Goal: Check status: Check status

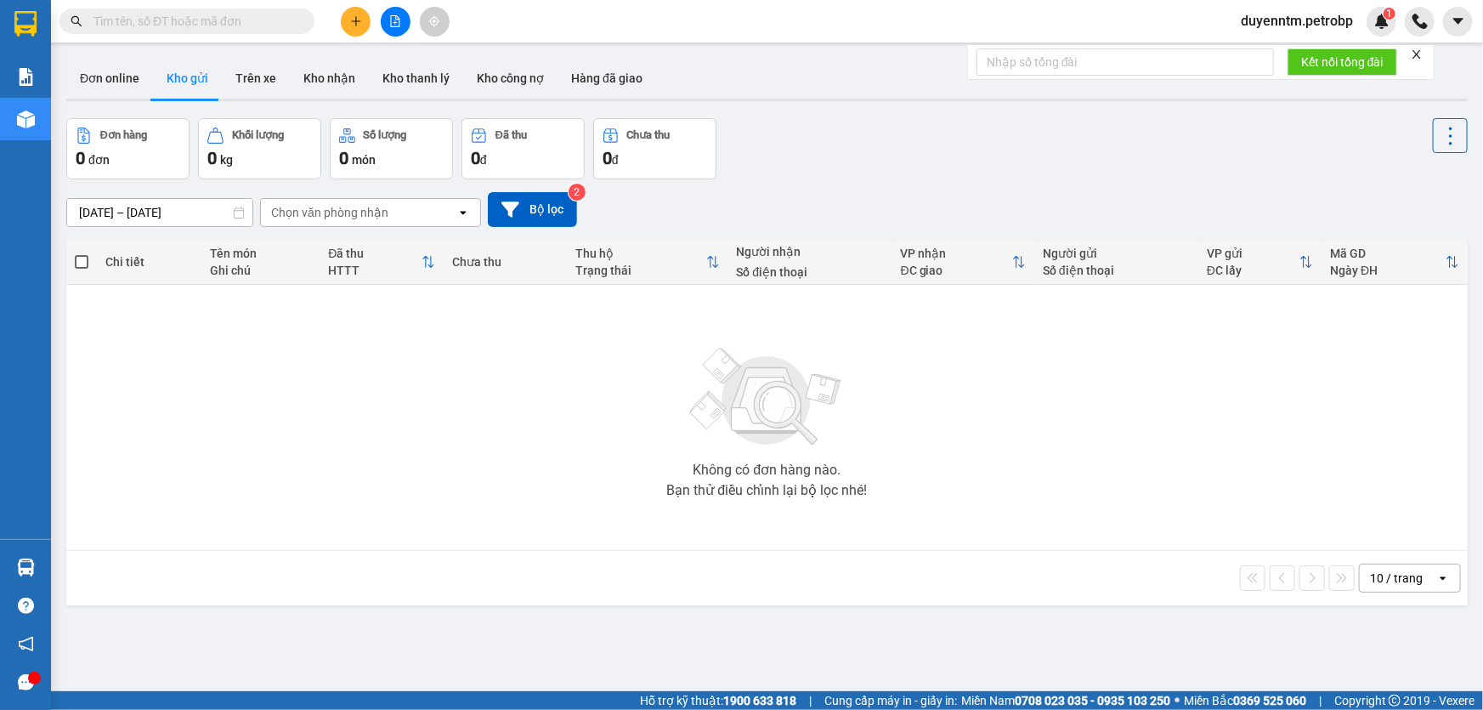
click at [189, 21] on input "text" at bounding box center [193, 21] width 201 height 19
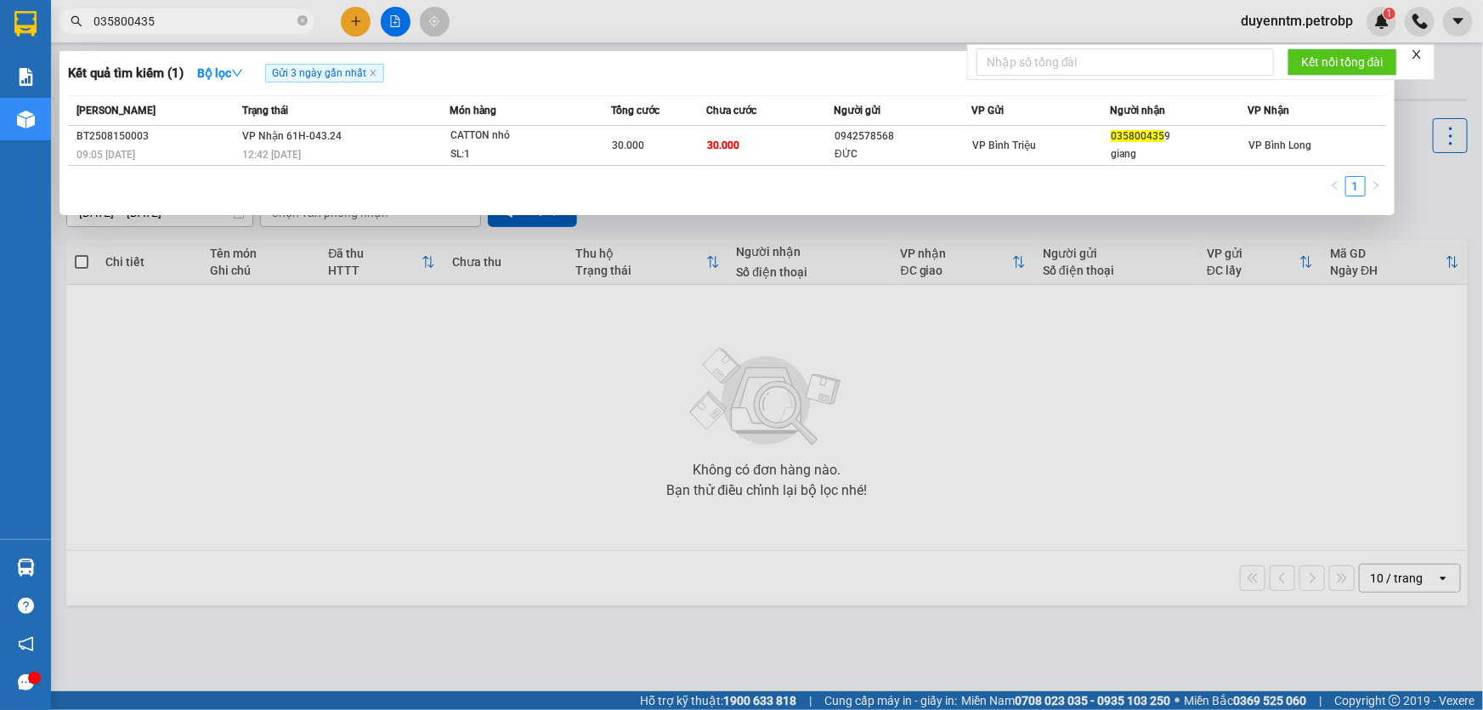
type input "0358004359"
click at [297, 24] on icon "close-circle" at bounding box center [302, 20] width 10 height 10
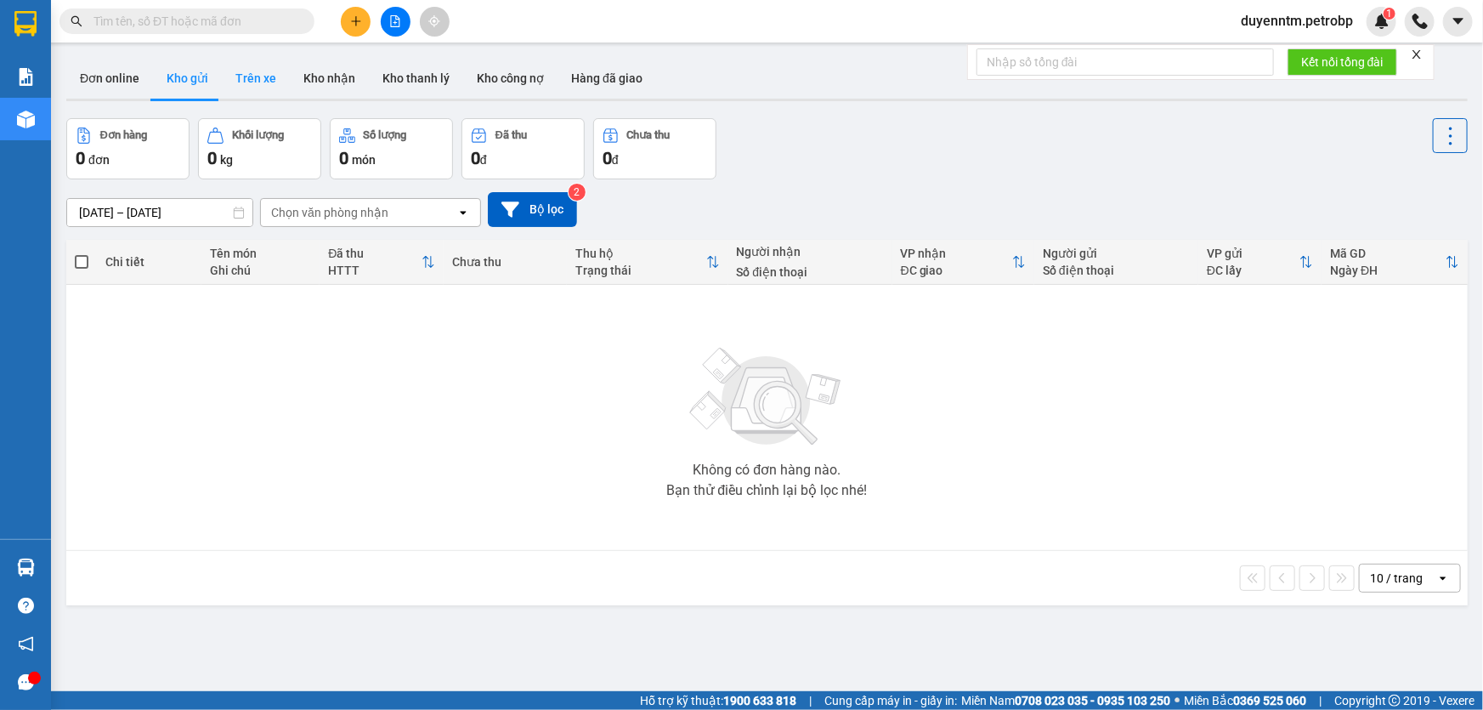
click at [248, 68] on button "Trên xe" at bounding box center [256, 78] width 68 height 41
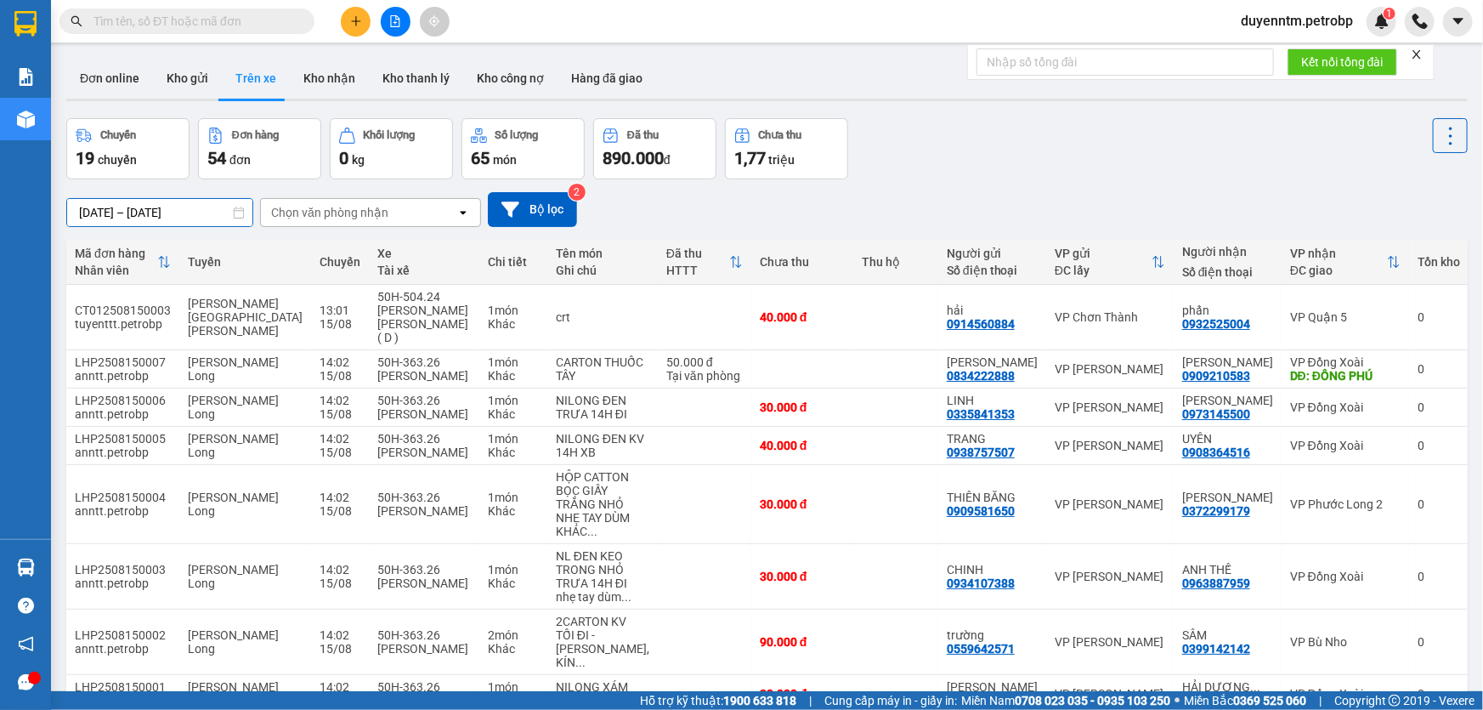
click at [86, 213] on input "[DATE] – [DATE]" at bounding box center [159, 212] width 185 height 27
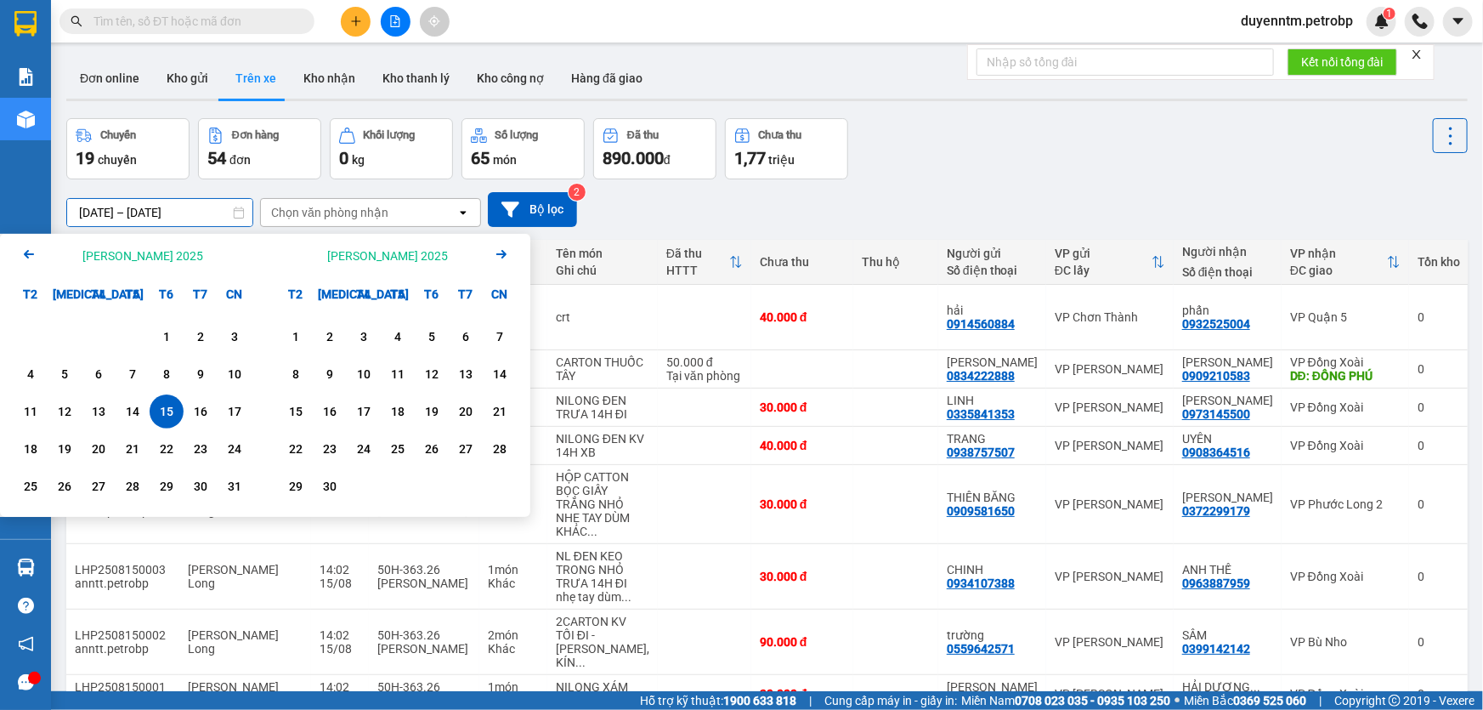
click at [386, 220] on div "Chọn văn phòng nhận" at bounding box center [358, 212] width 195 height 27
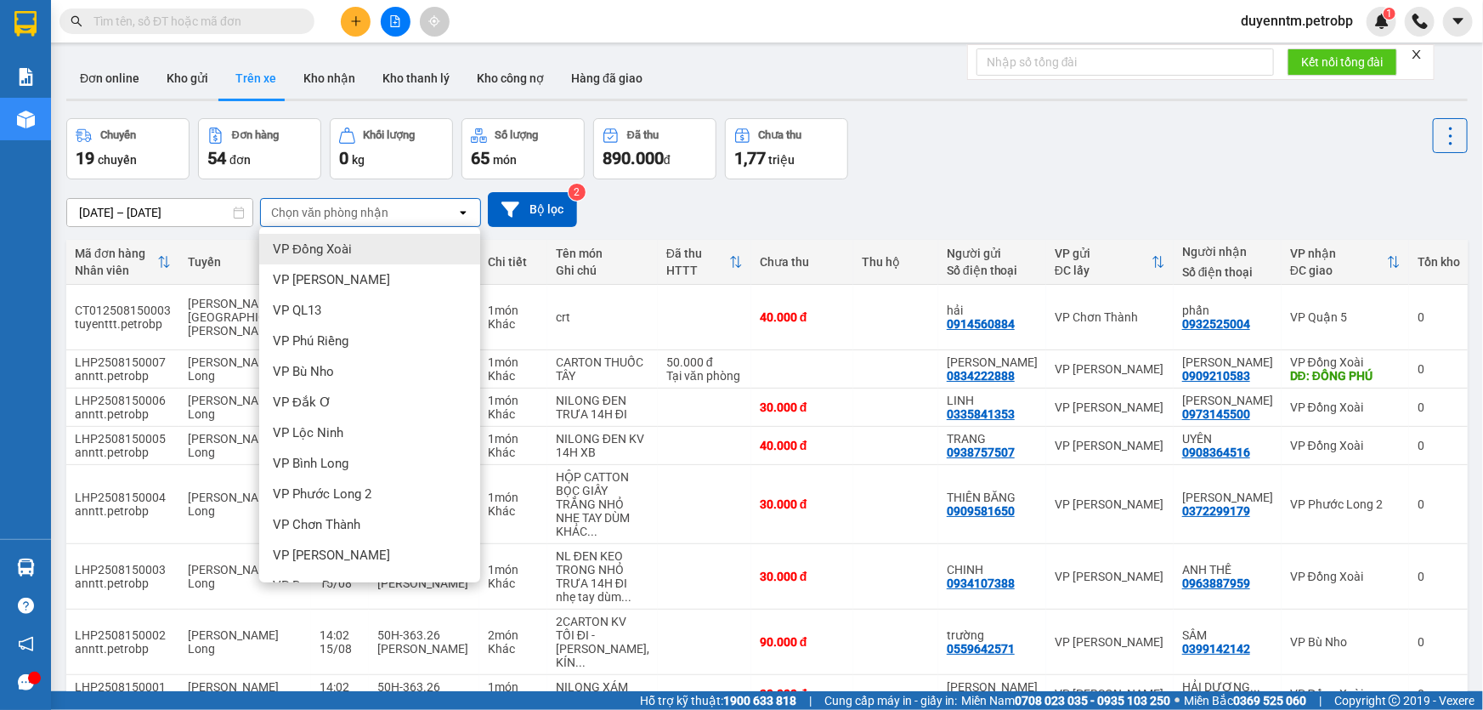
click at [330, 240] on span "VP Đồng Xoài" at bounding box center [312, 248] width 79 height 17
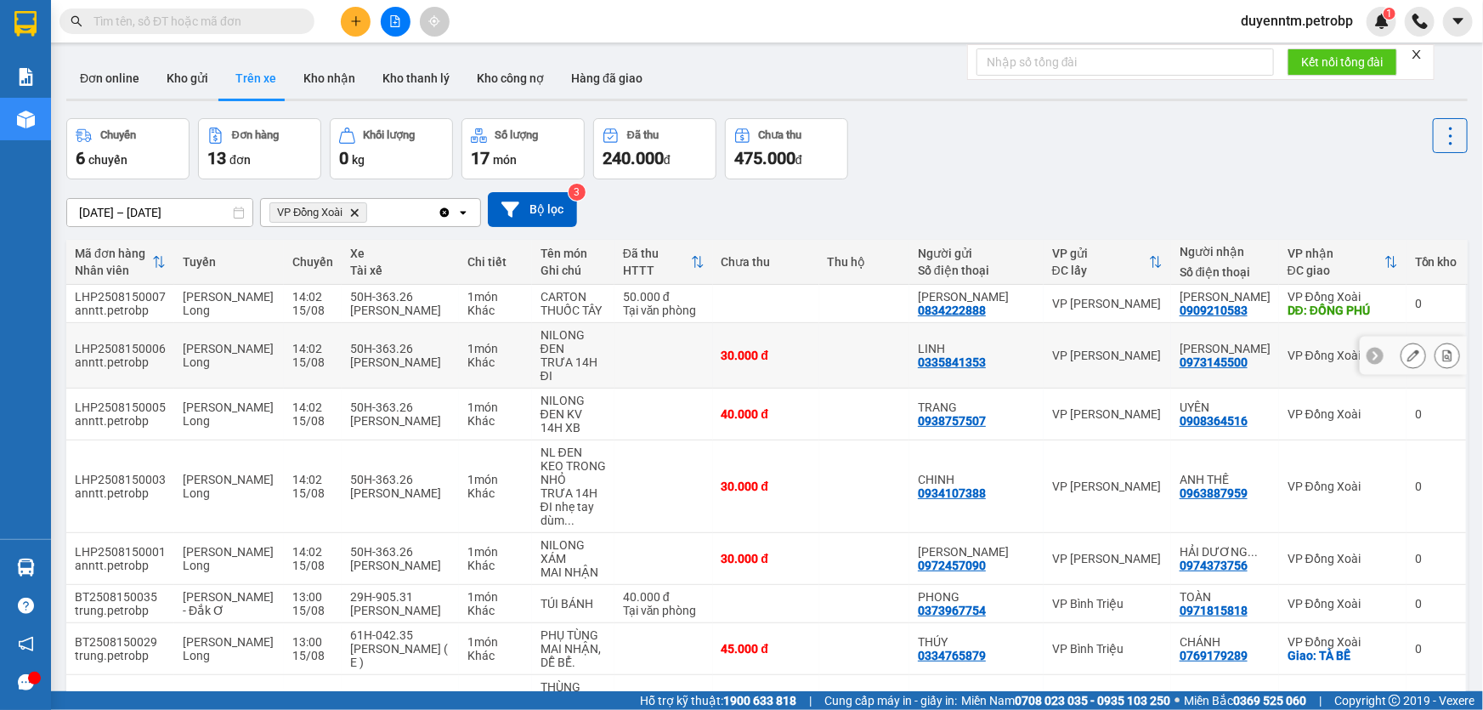
scroll to position [139, 0]
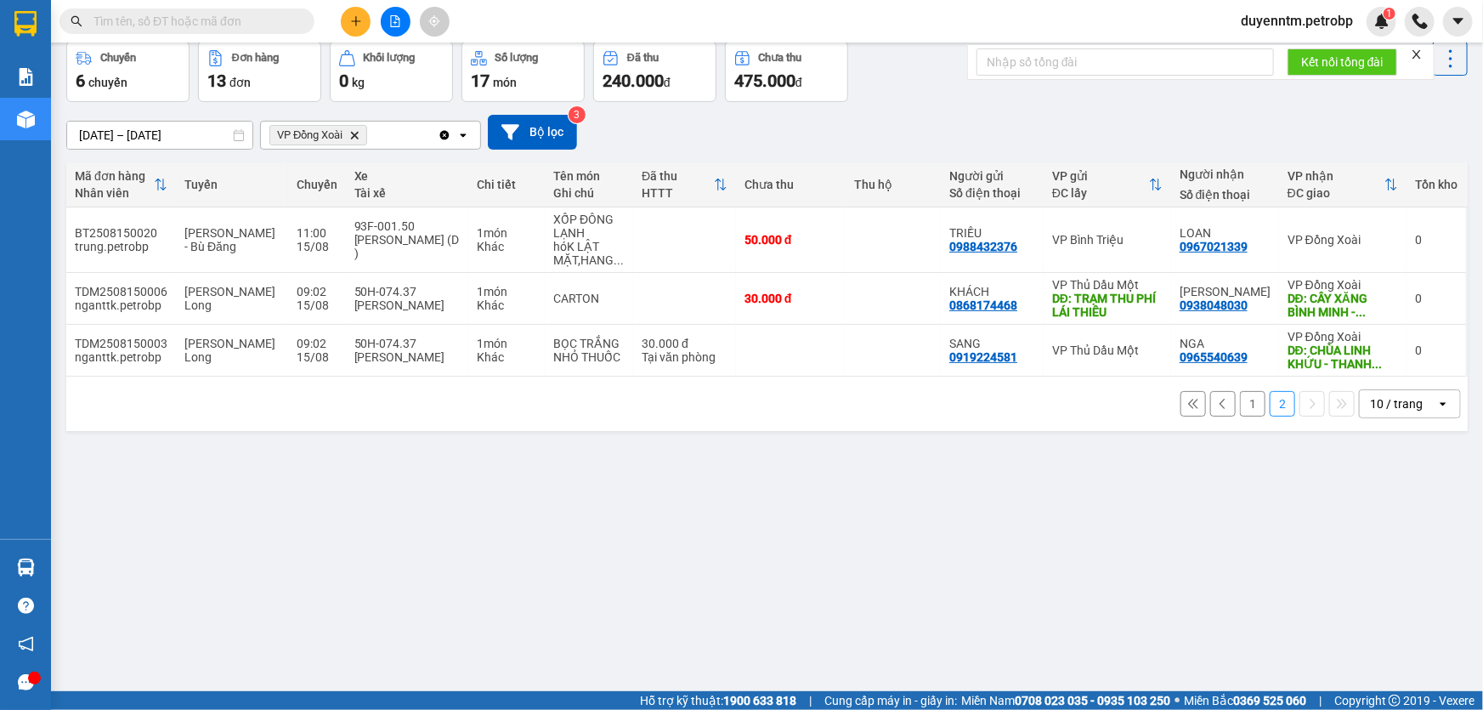
click at [353, 144] on span "VP Đồng Xoài Delete" at bounding box center [318, 135] width 98 height 20
click at [353, 136] on icon "Delete" at bounding box center [354, 135] width 10 height 10
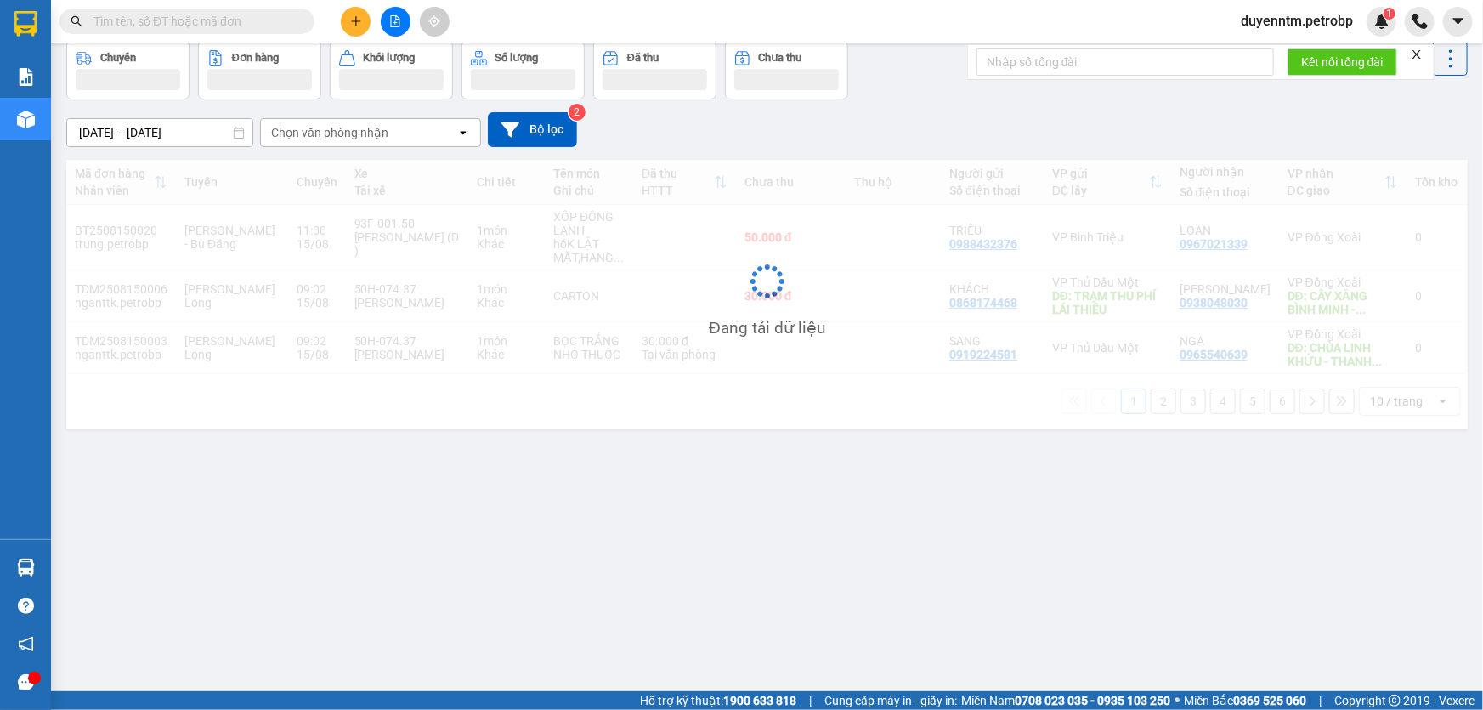
click at [379, 136] on div "Chọn văn phòng nhận" at bounding box center [329, 132] width 117 height 17
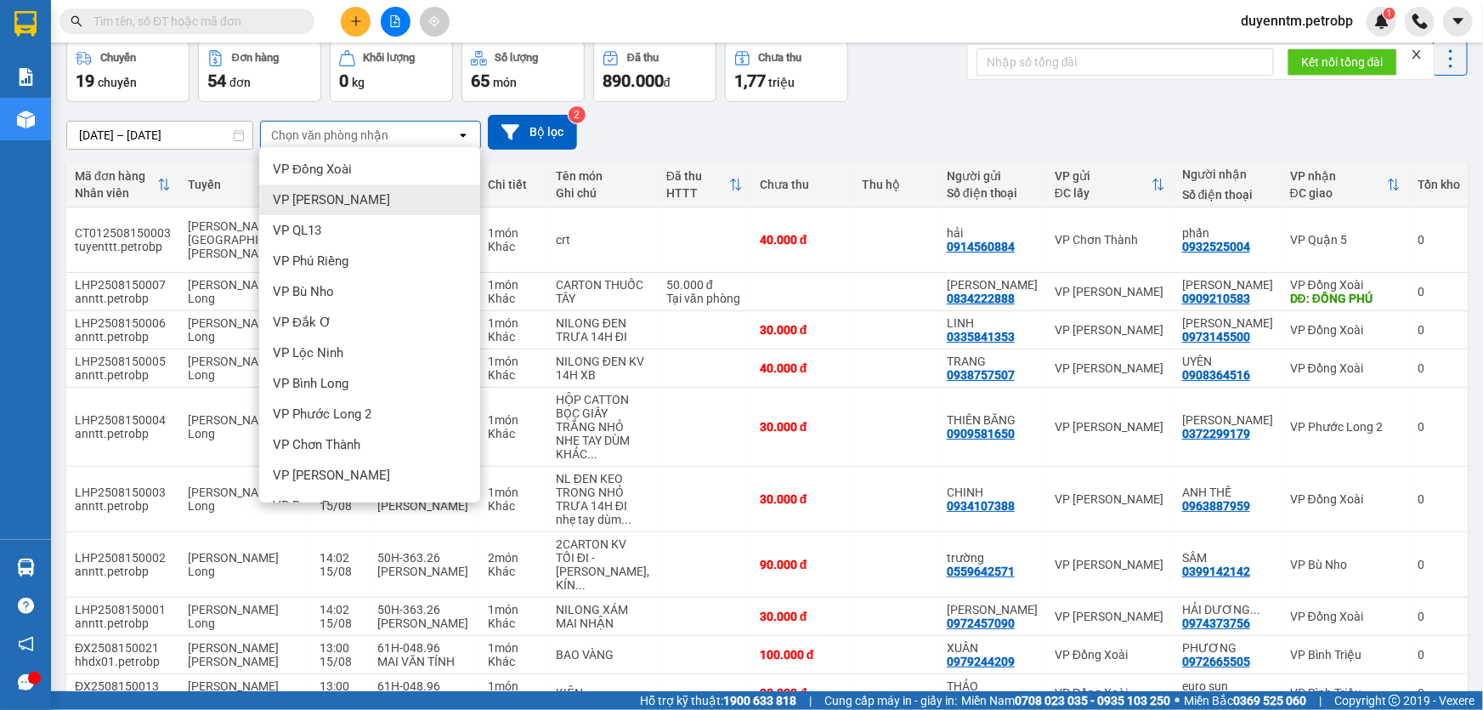
click at [346, 187] on div "VP [PERSON_NAME]" at bounding box center [369, 199] width 221 height 31
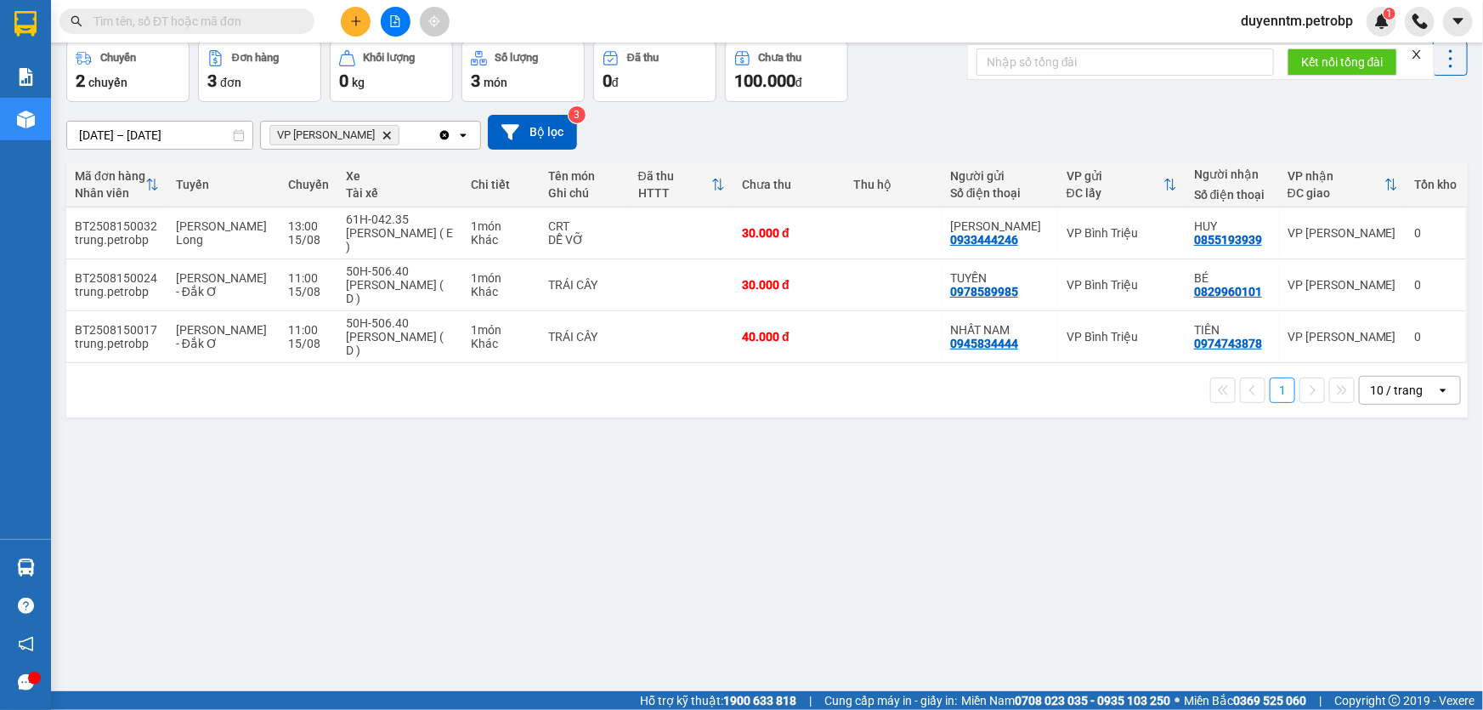
click at [448, 133] on icon "Clear all" at bounding box center [444, 134] width 9 height 9
click at [448, 133] on div "Chọn văn phòng nhận" at bounding box center [358, 135] width 195 height 27
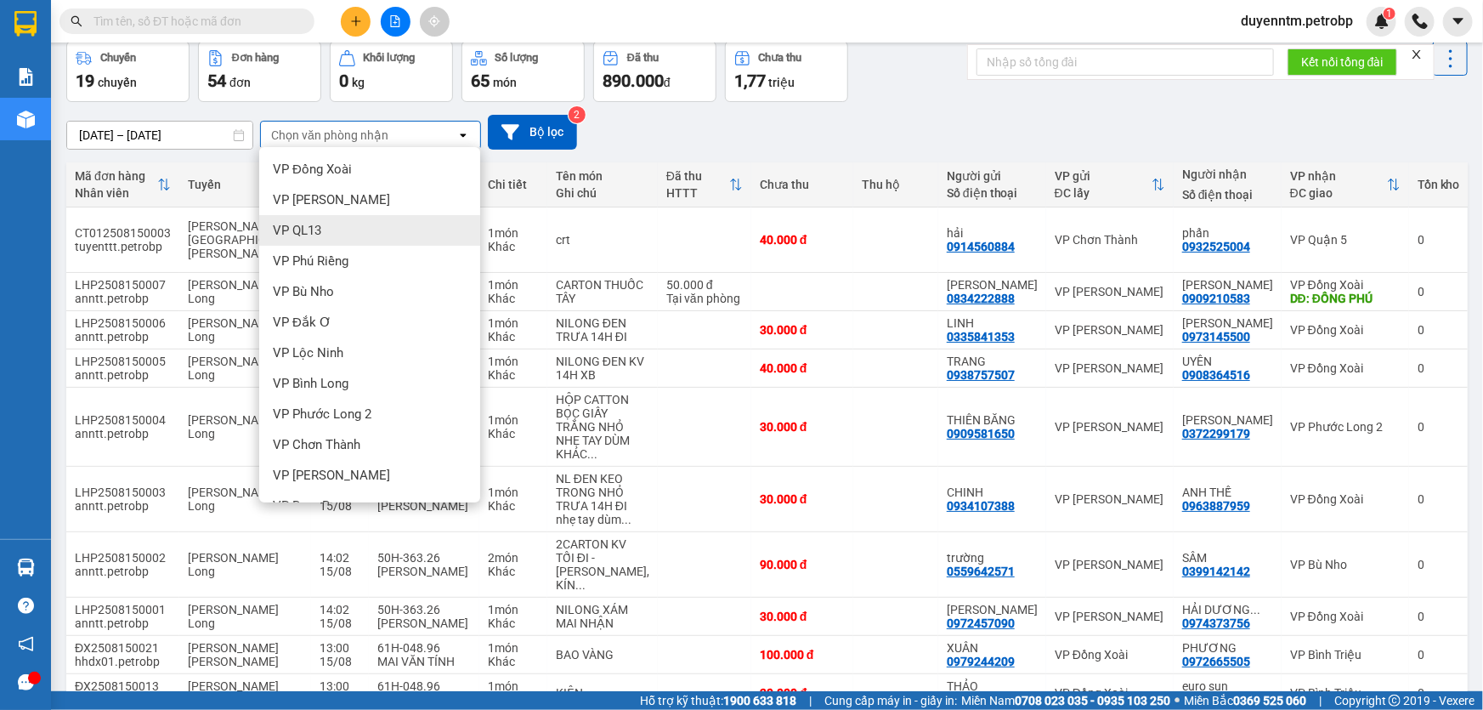
click at [347, 225] on div "VP QL13" at bounding box center [369, 230] width 221 height 31
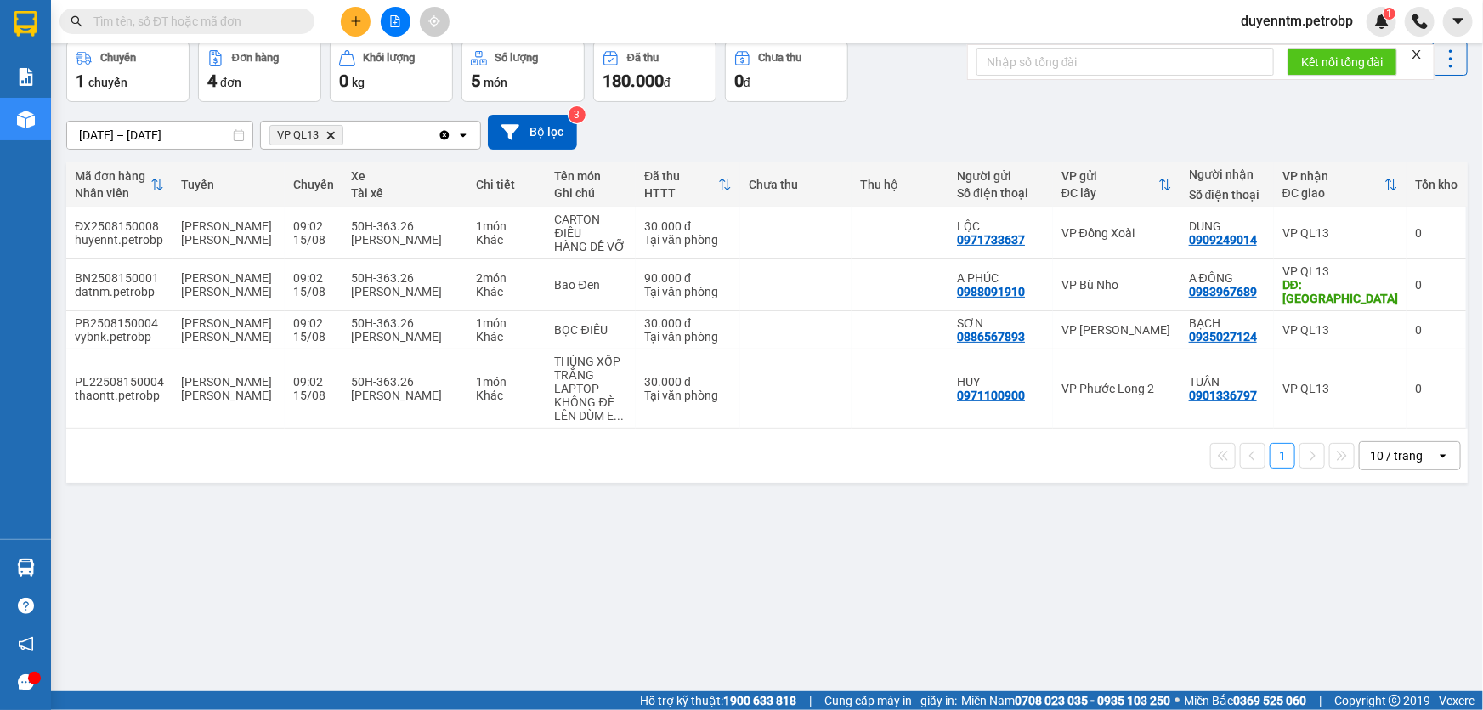
click at [222, 16] on input "text" at bounding box center [193, 21] width 201 height 19
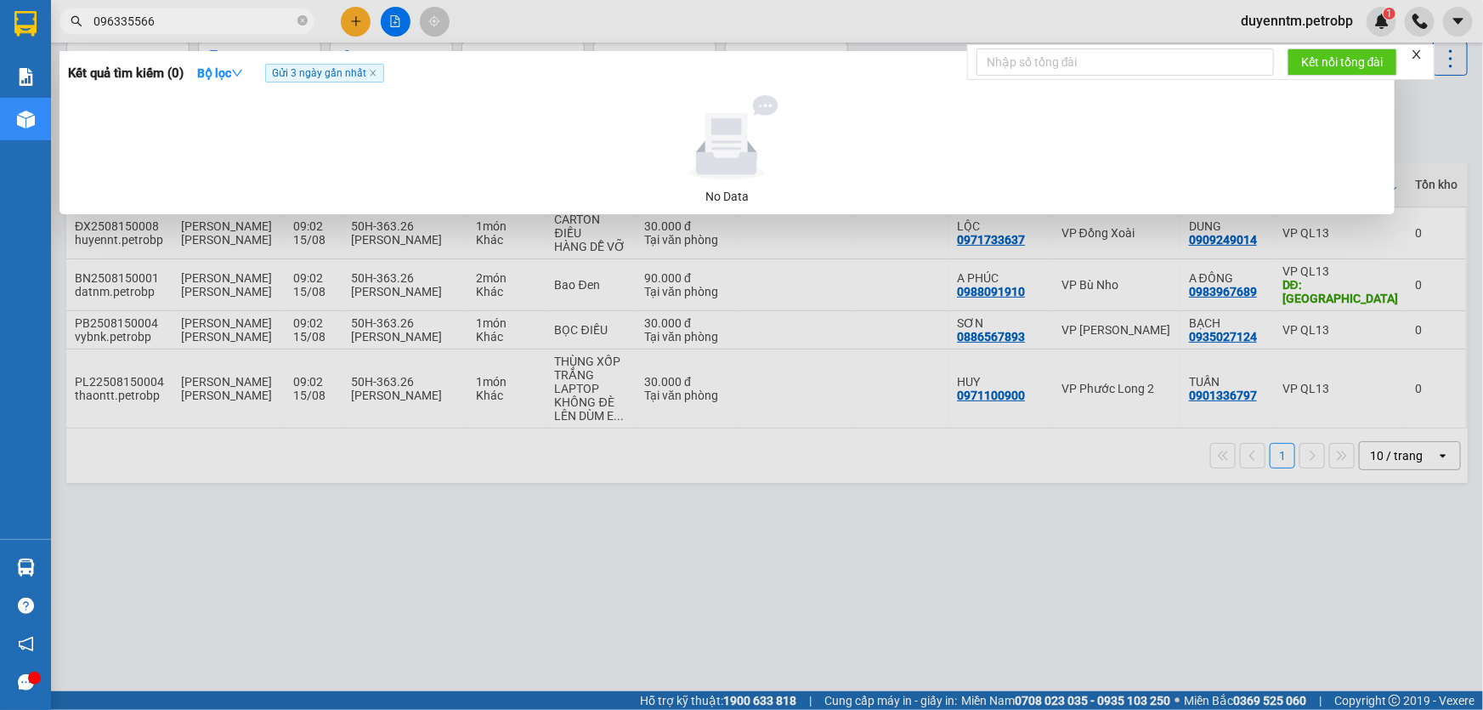
type input "0963355667"
click at [302, 20] on icon "close-circle" at bounding box center [302, 20] width 10 height 10
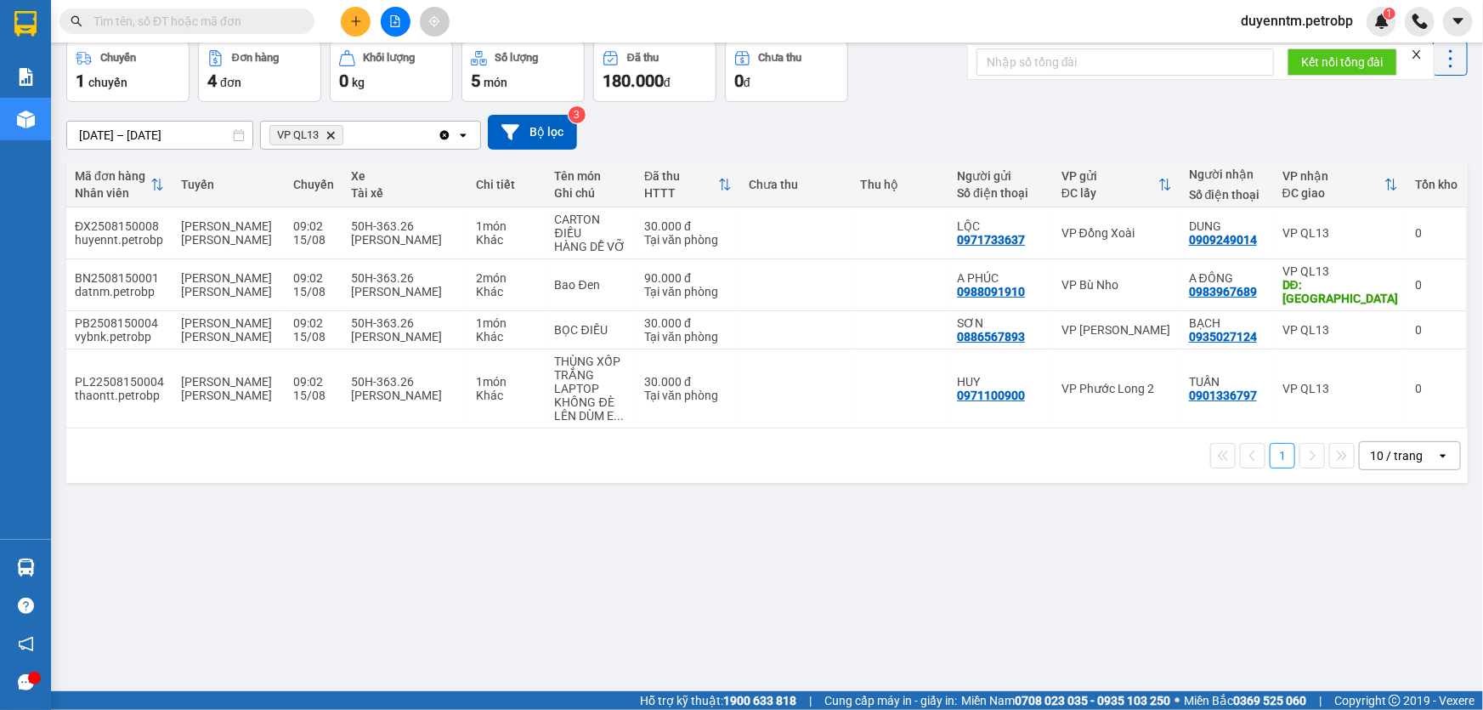
click at [225, 25] on input "text" at bounding box center [193, 21] width 201 height 19
click at [227, 25] on input "text" at bounding box center [193, 21] width 201 height 19
click at [217, 24] on input "text" at bounding box center [193, 21] width 201 height 19
click at [240, 18] on input "text" at bounding box center [193, 21] width 201 height 19
click at [181, 20] on input "text" at bounding box center [193, 21] width 201 height 19
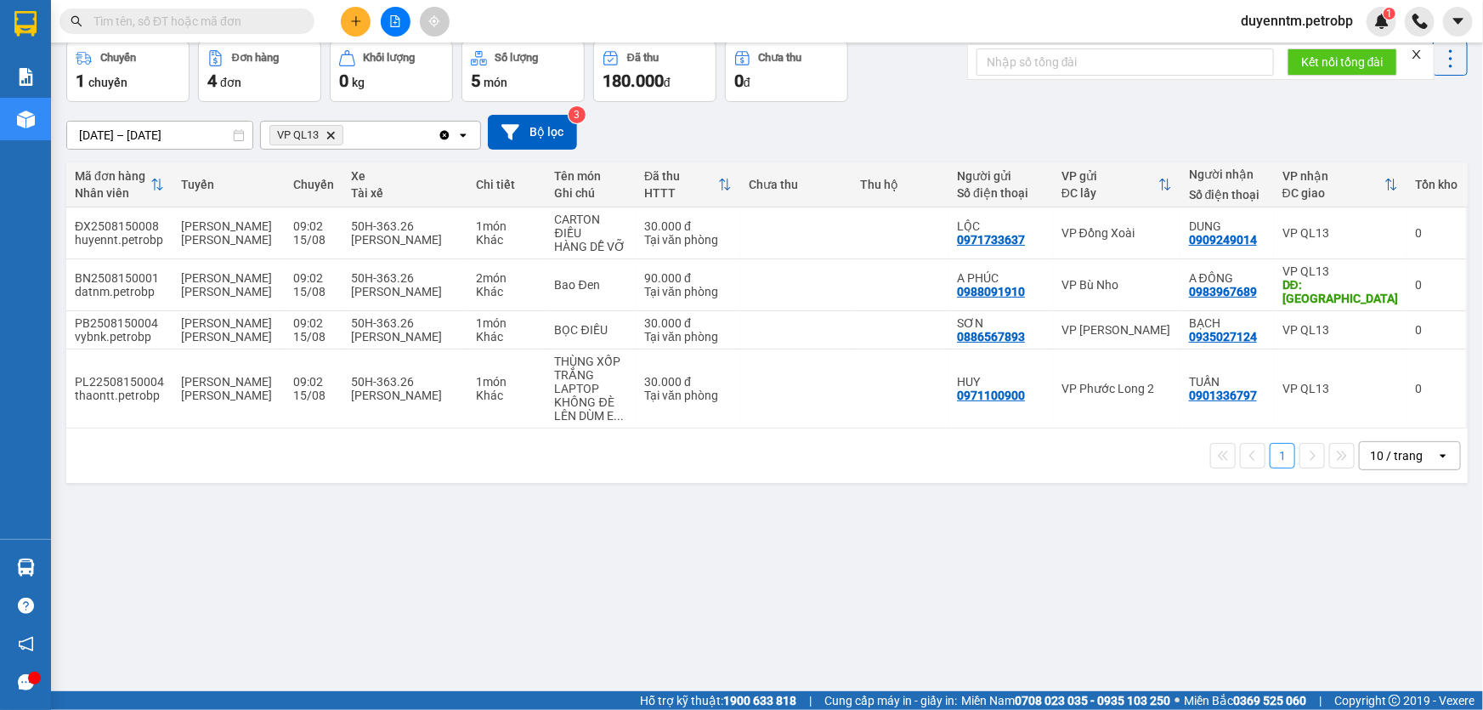
click at [198, 21] on input "text" at bounding box center [193, 21] width 201 height 19
click at [218, 20] on input "text" at bounding box center [193, 21] width 201 height 19
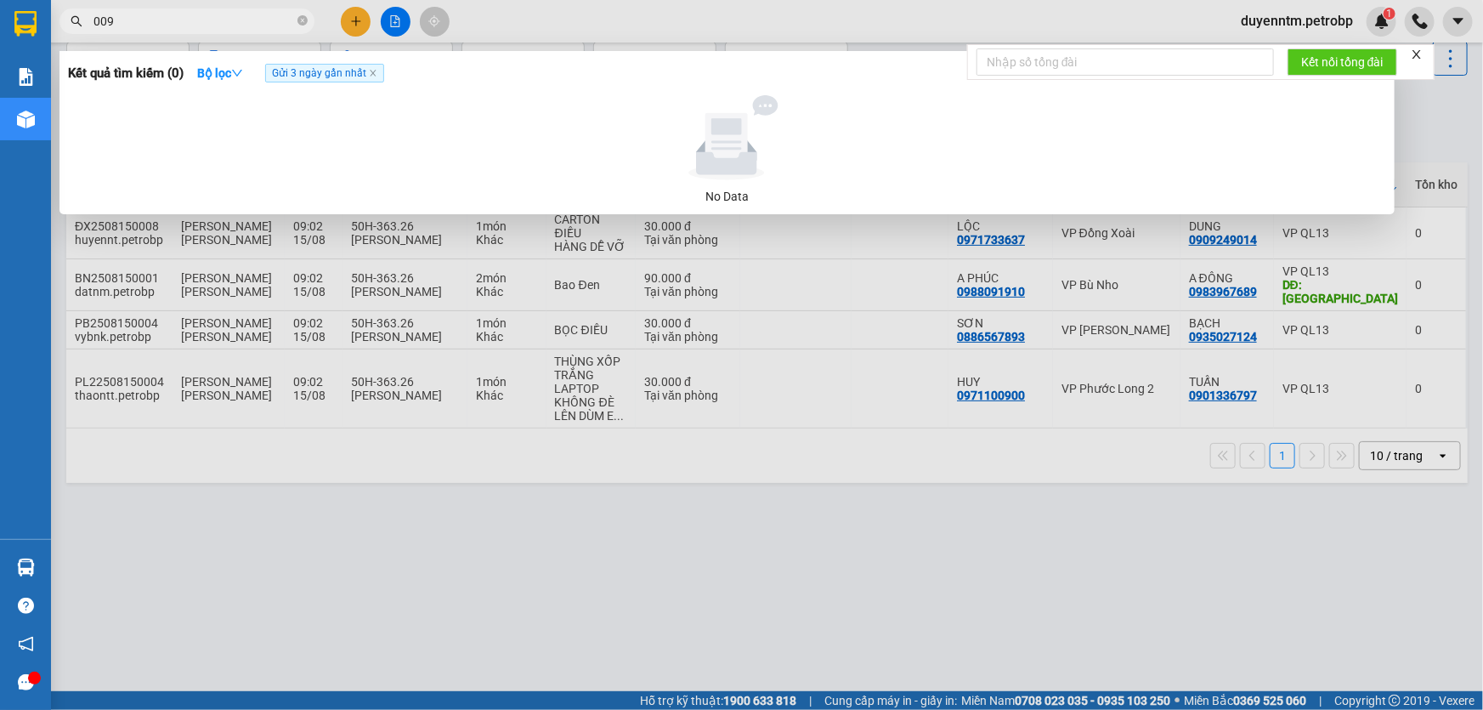
type input "0093"
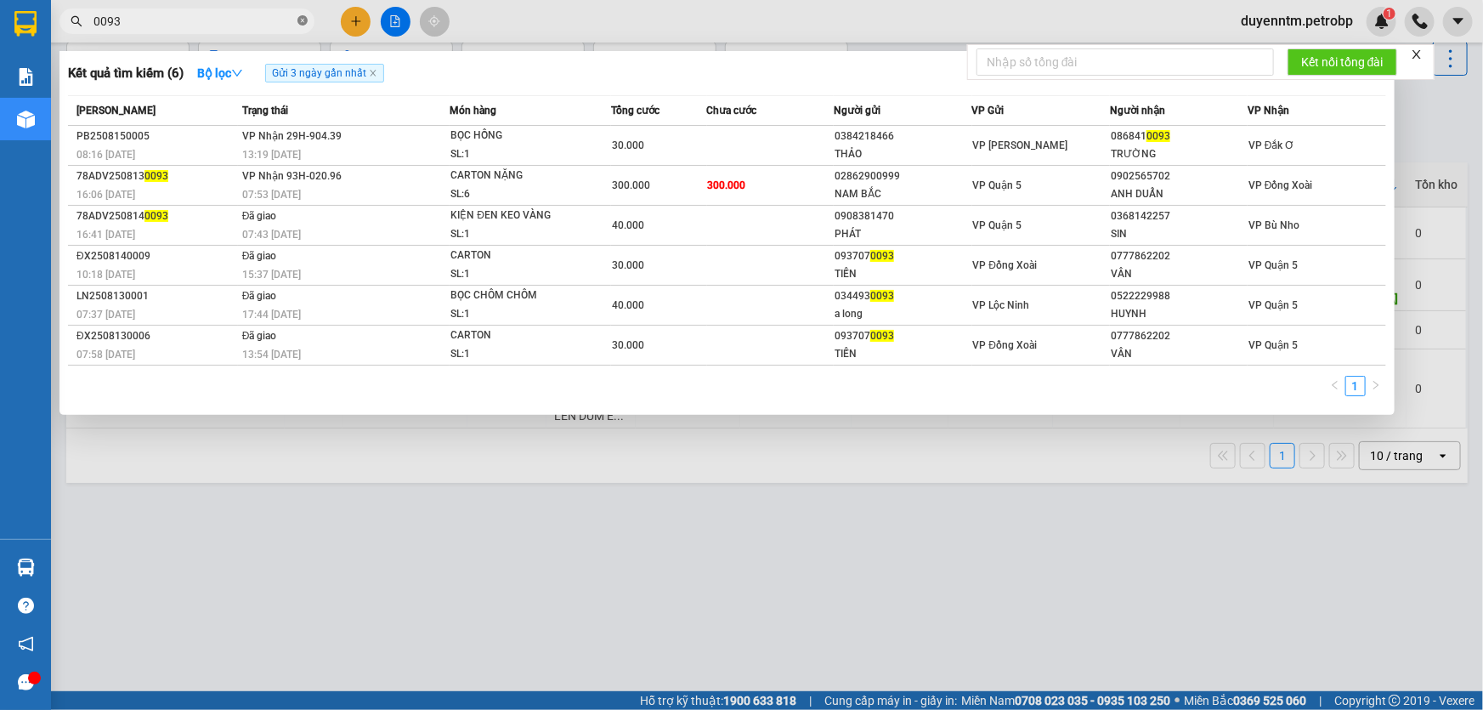
click at [302, 19] on icon "close-circle" at bounding box center [302, 20] width 10 height 10
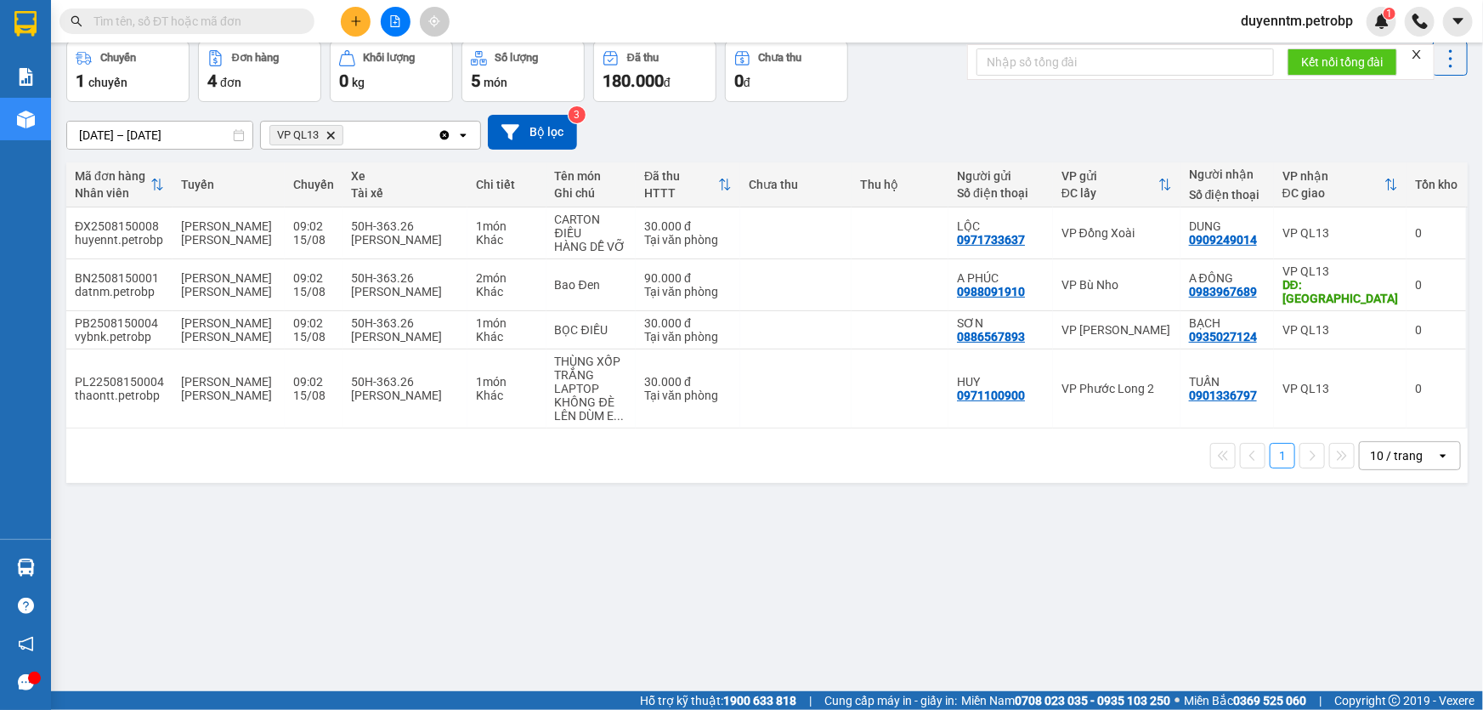
paste input "0909117122"
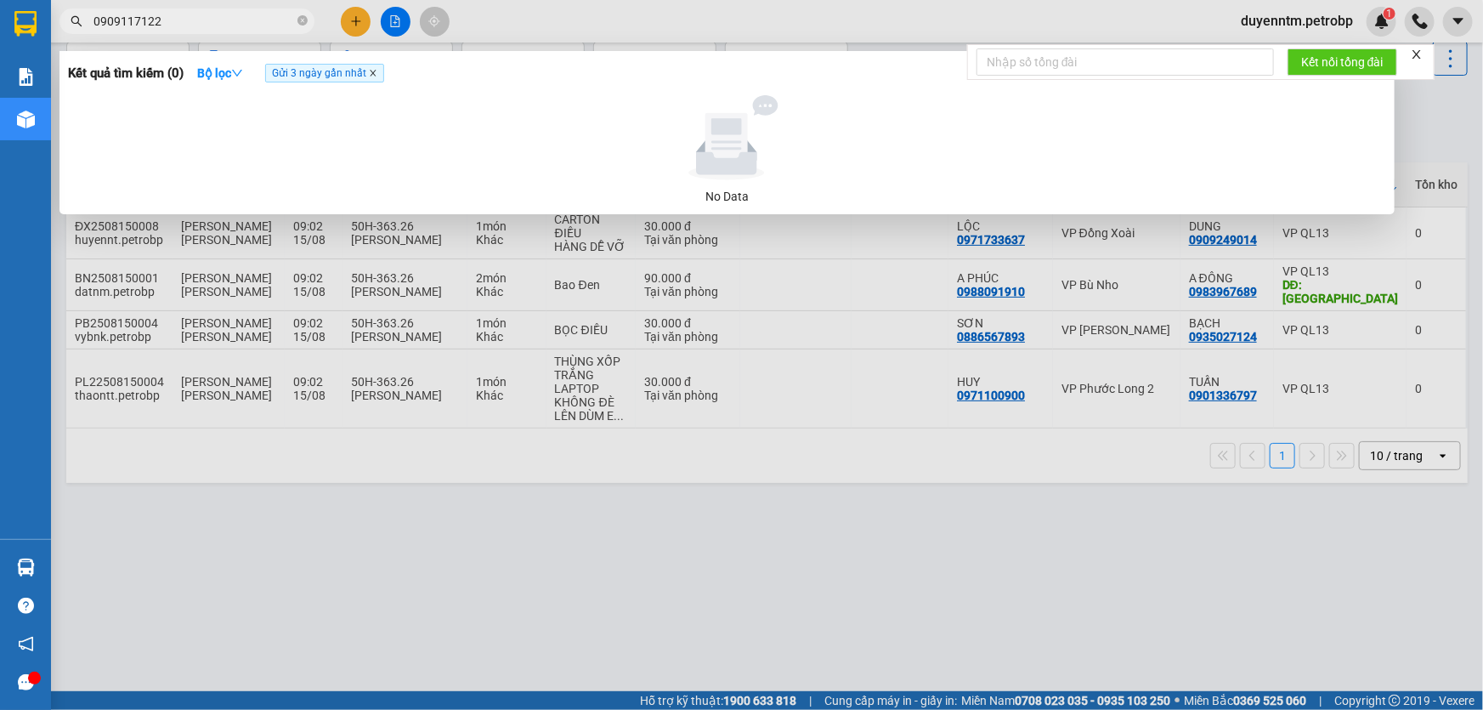
type input "0909117122"
click at [373, 76] on icon "close" at bounding box center [373, 73] width 8 height 8
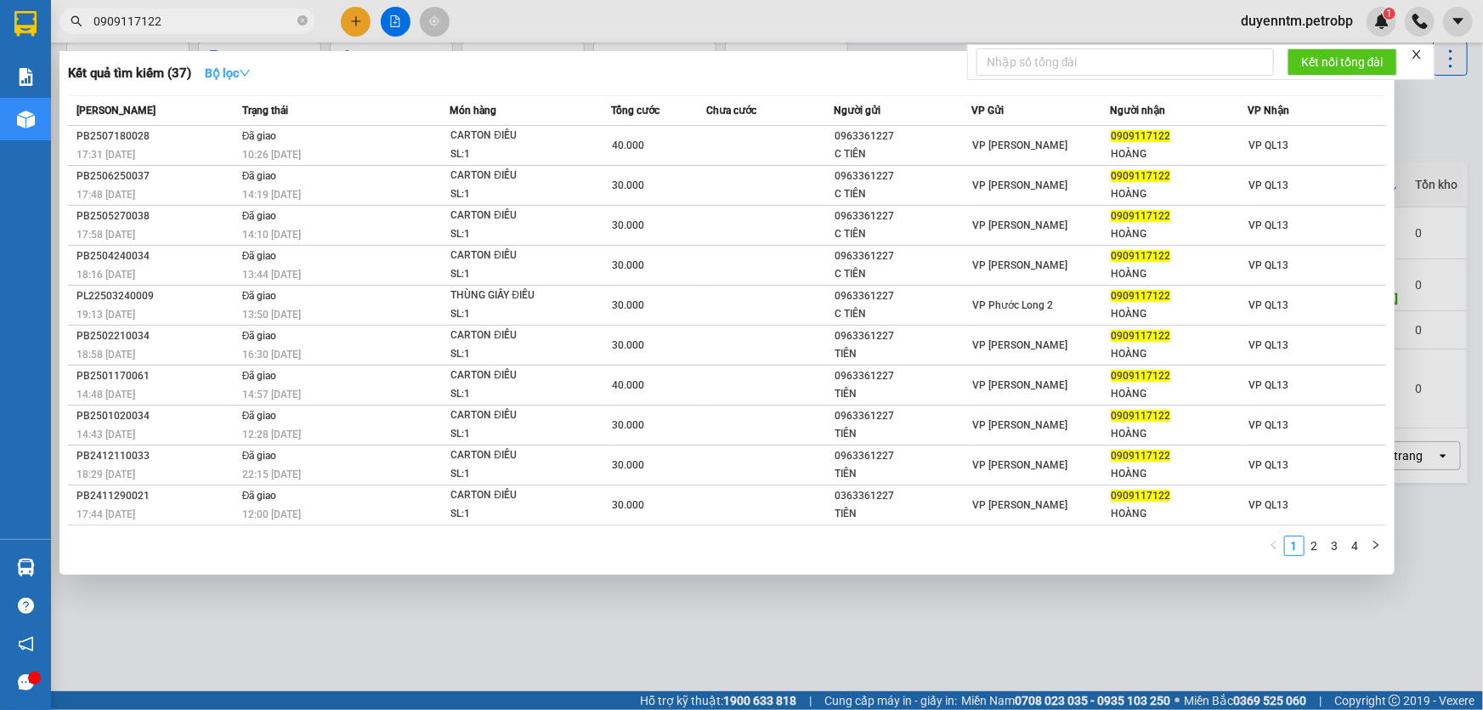
click at [248, 76] on icon "down" at bounding box center [245, 73] width 12 height 12
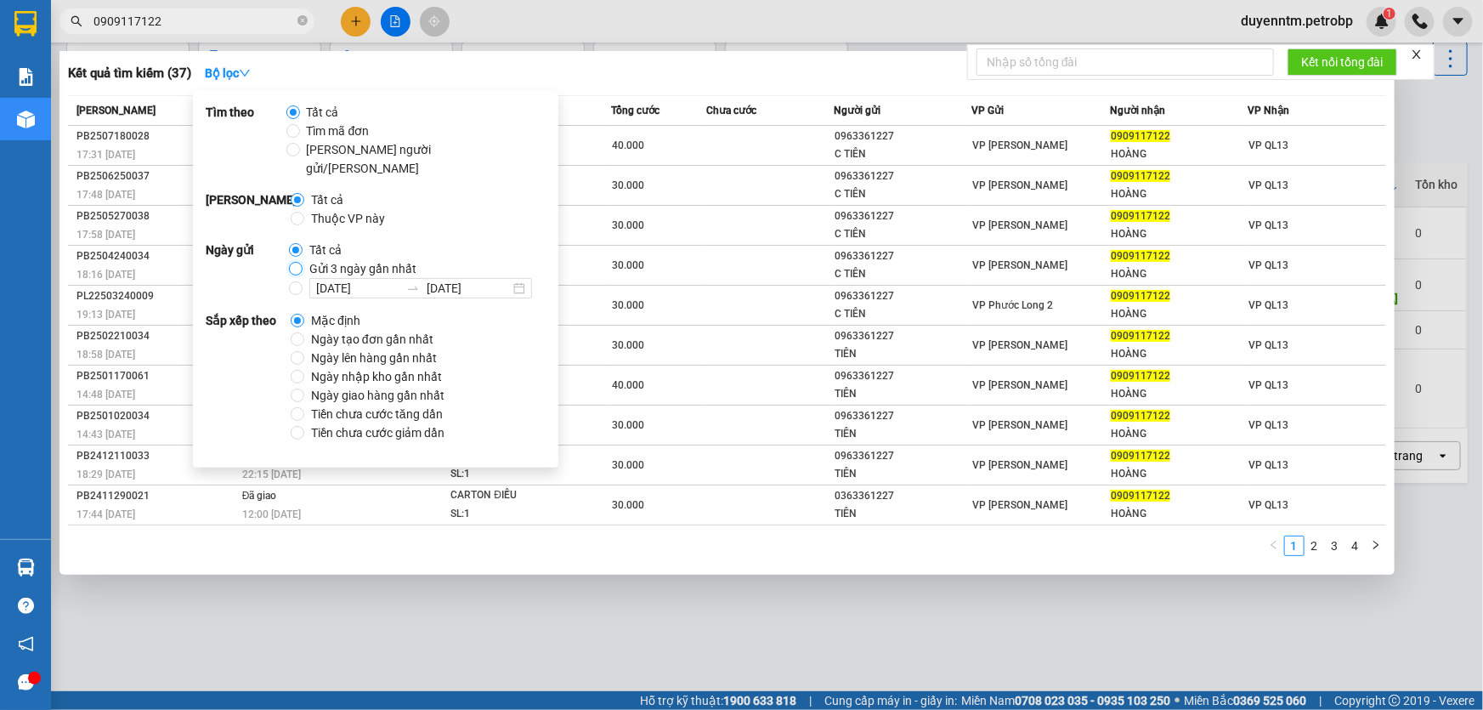
click at [295, 262] on input "Gửi 3 ngày gần nhất" at bounding box center [296, 269] width 14 height 14
radio input "true"
radio input "false"
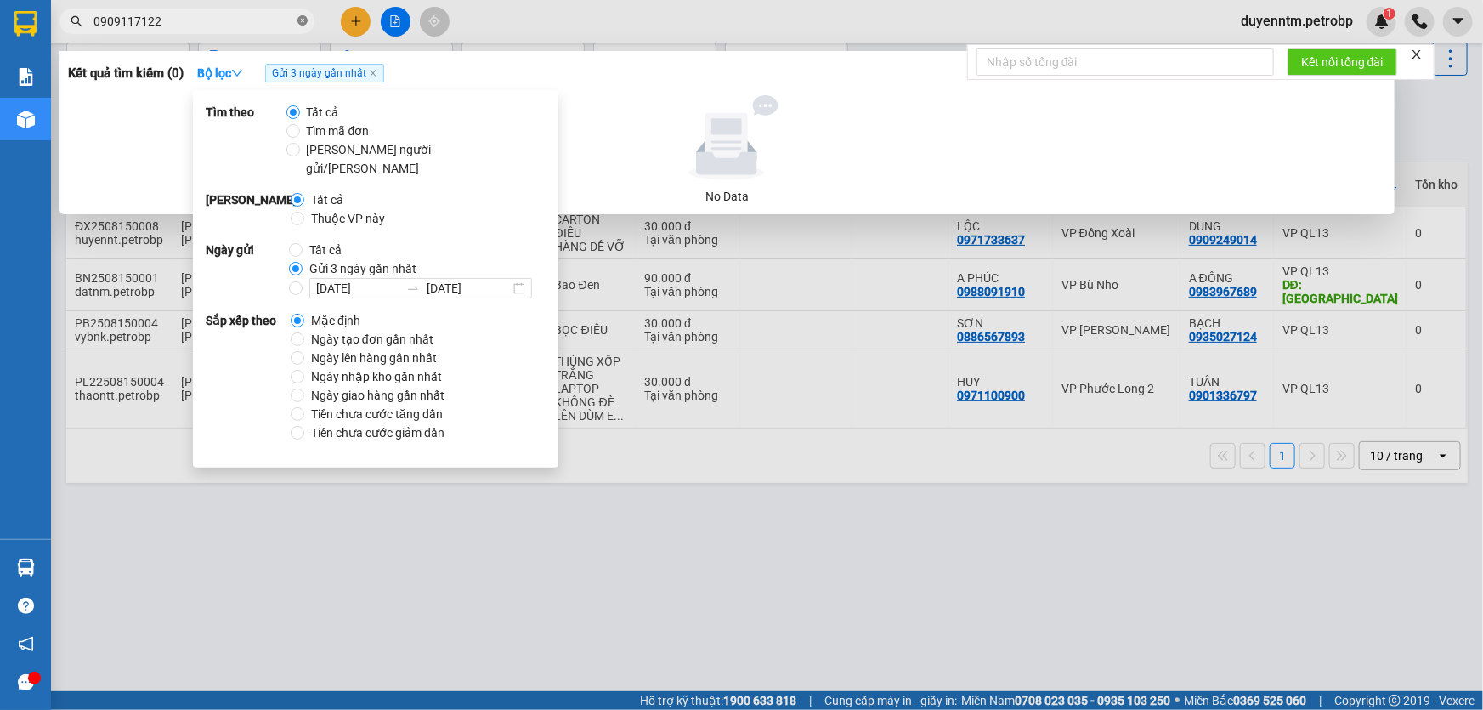
click at [301, 26] on span at bounding box center [302, 22] width 10 height 16
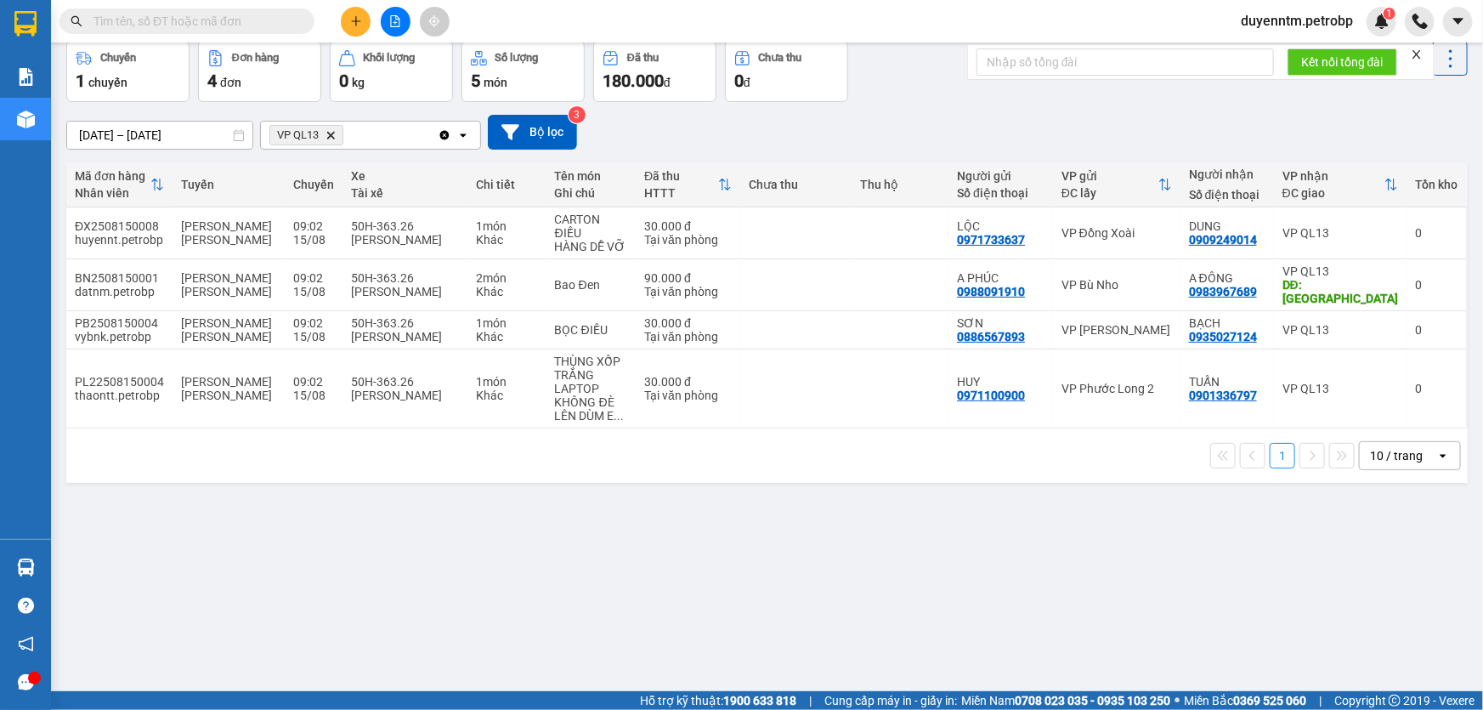
click at [234, 29] on input "text" at bounding box center [193, 21] width 201 height 19
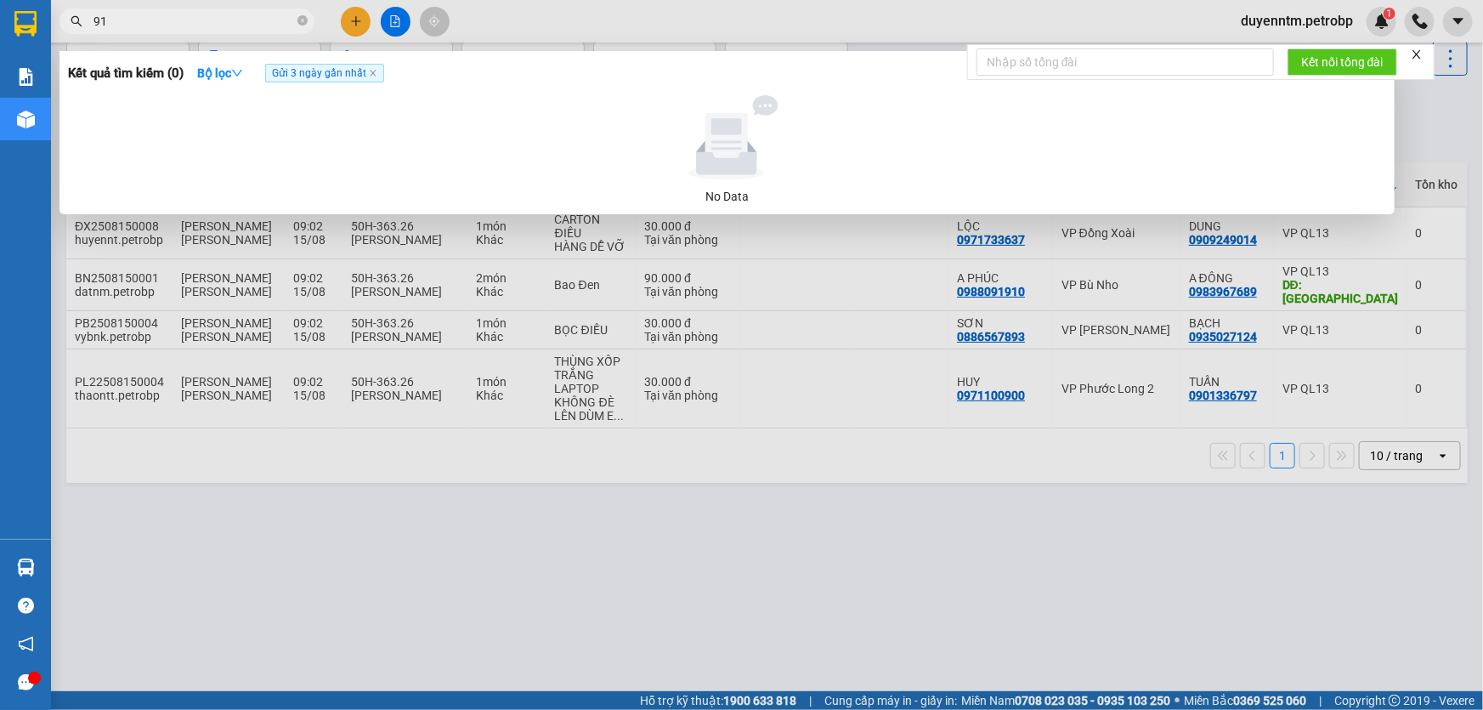
type input "9"
click at [110, 23] on input "0909879479" at bounding box center [193, 21] width 201 height 19
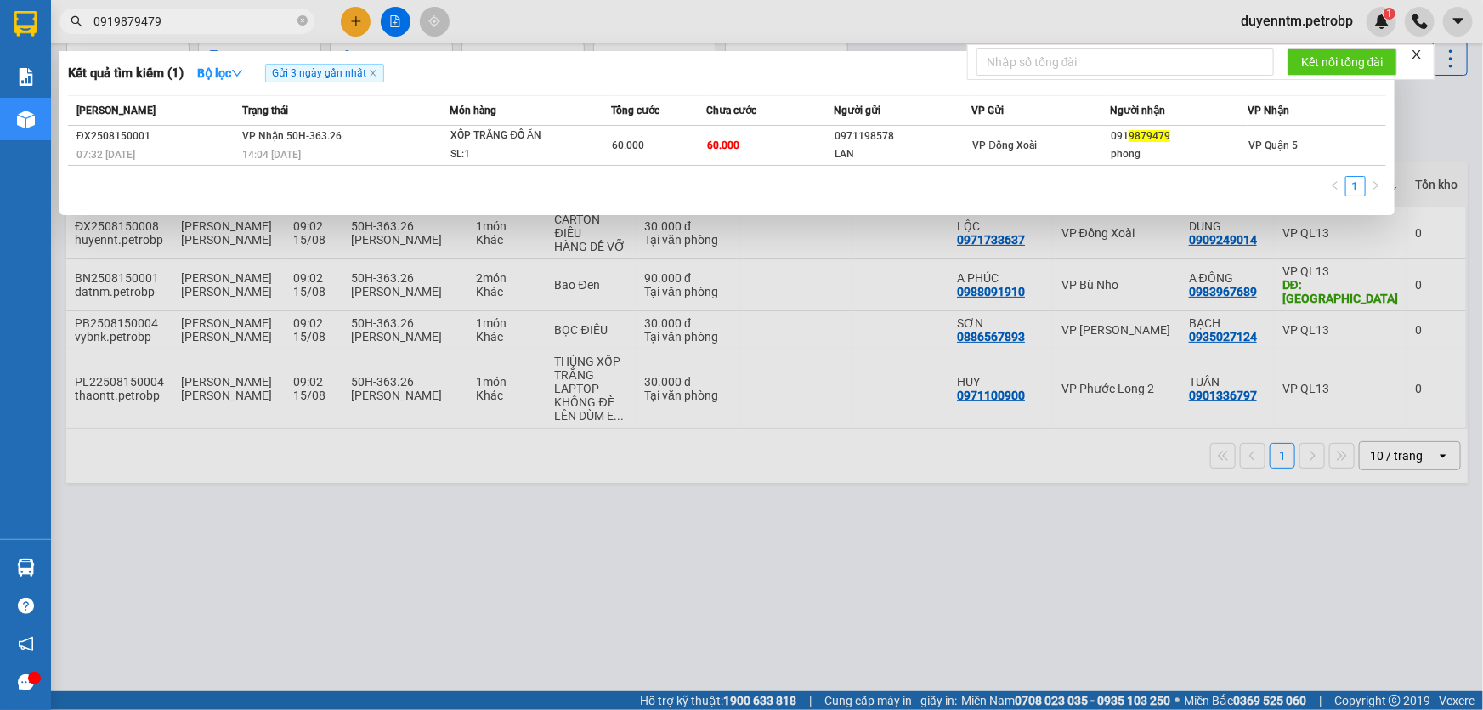
type input "9879479"
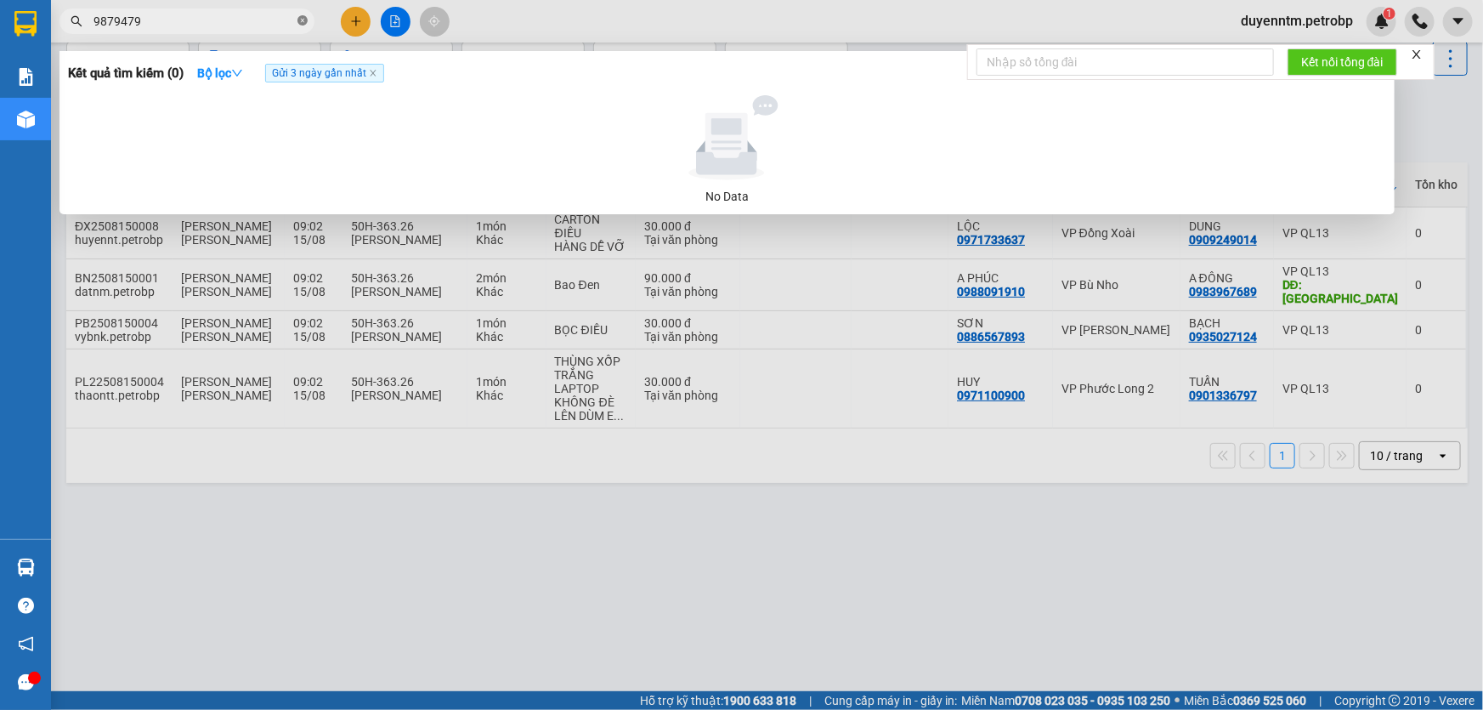
click at [302, 17] on icon "close-circle" at bounding box center [302, 20] width 10 height 10
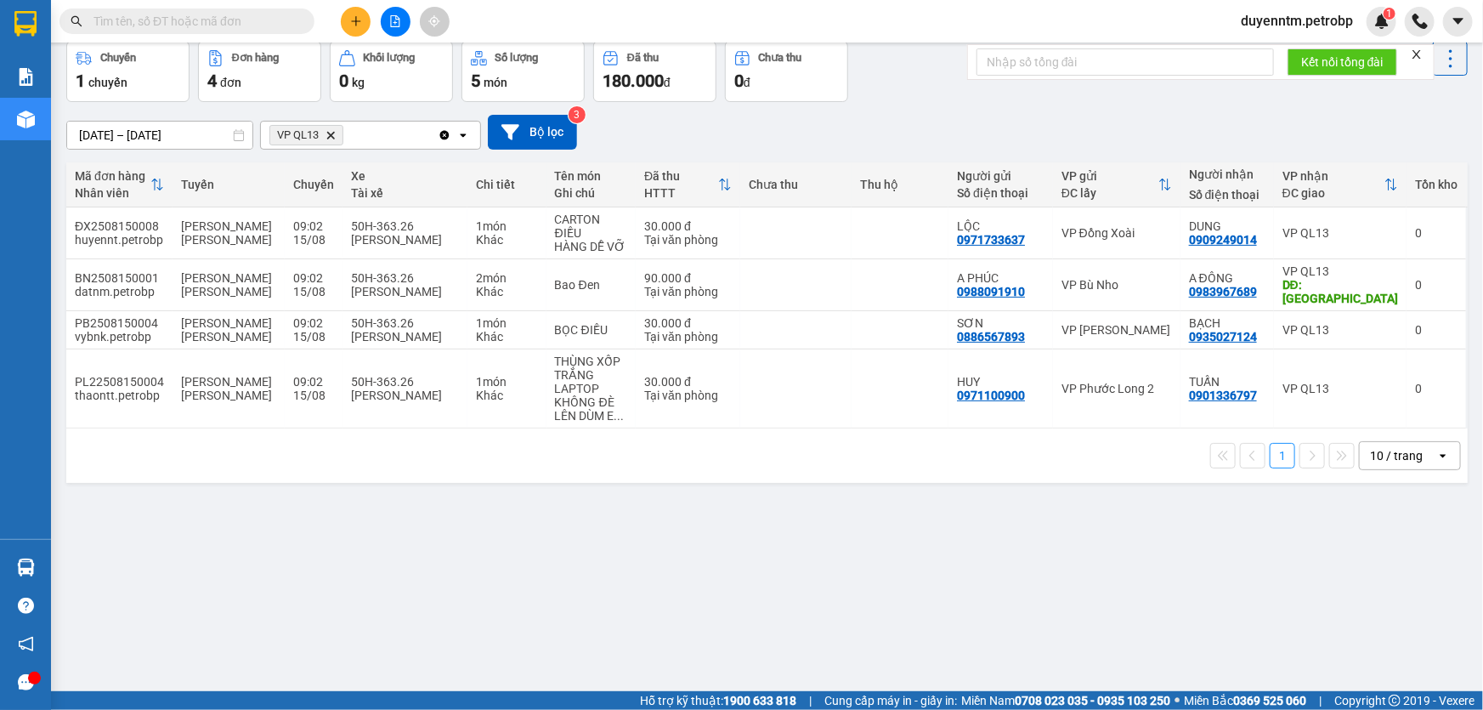
click at [238, 12] on input "text" at bounding box center [193, 21] width 201 height 19
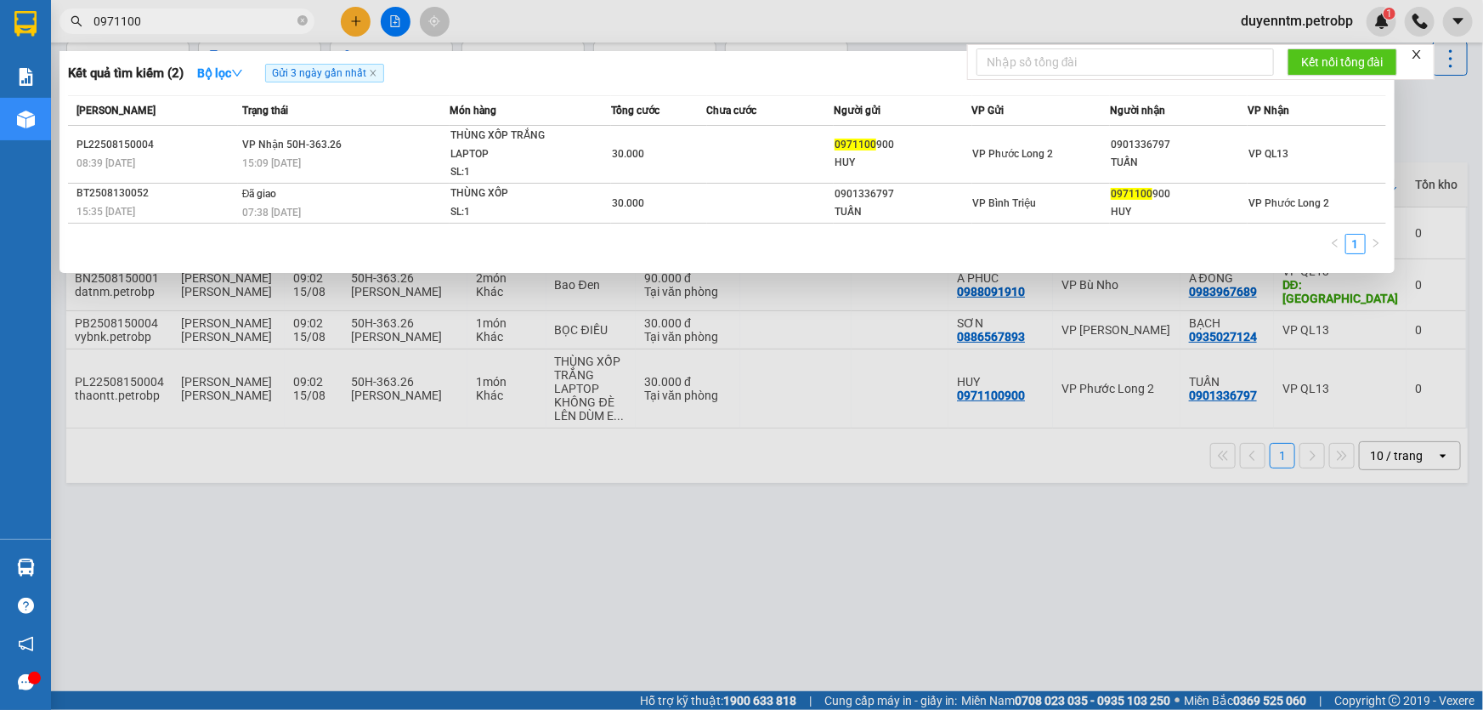
type input "0971100"
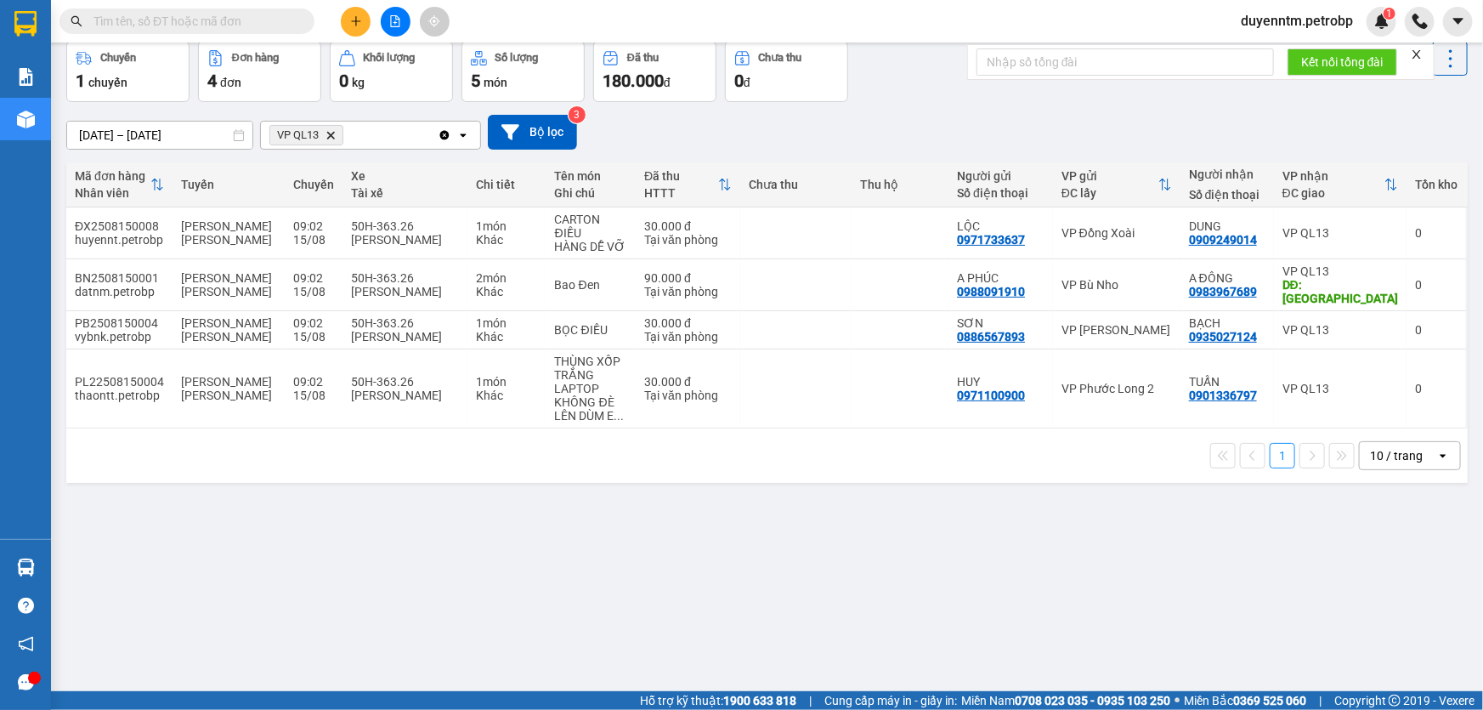
click at [216, 20] on input "text" at bounding box center [193, 21] width 201 height 19
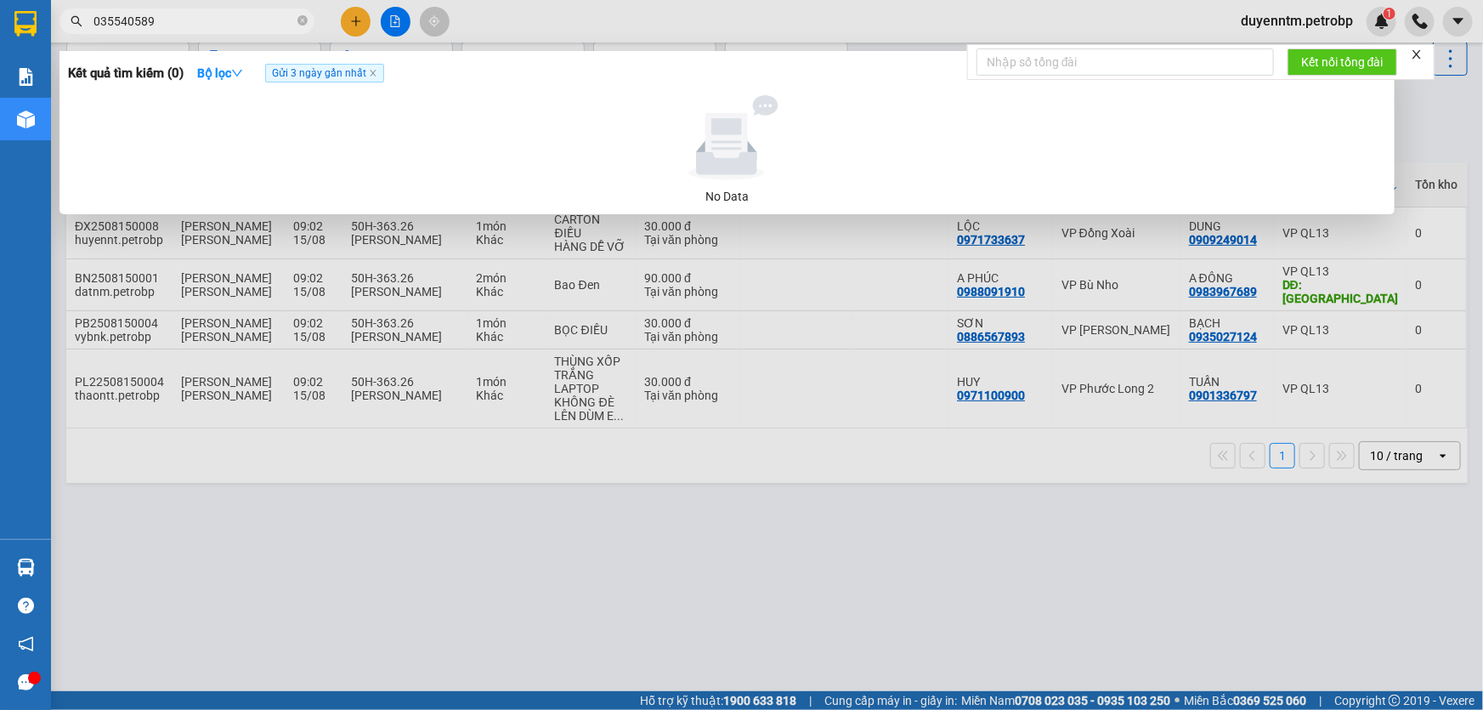
click at [130, 20] on input "035540589" at bounding box center [193, 21] width 201 height 19
click at [201, 20] on input "0355407589" at bounding box center [193, 21] width 201 height 19
type input "0355407589"
click at [238, 73] on icon "down" at bounding box center [237, 73] width 12 height 12
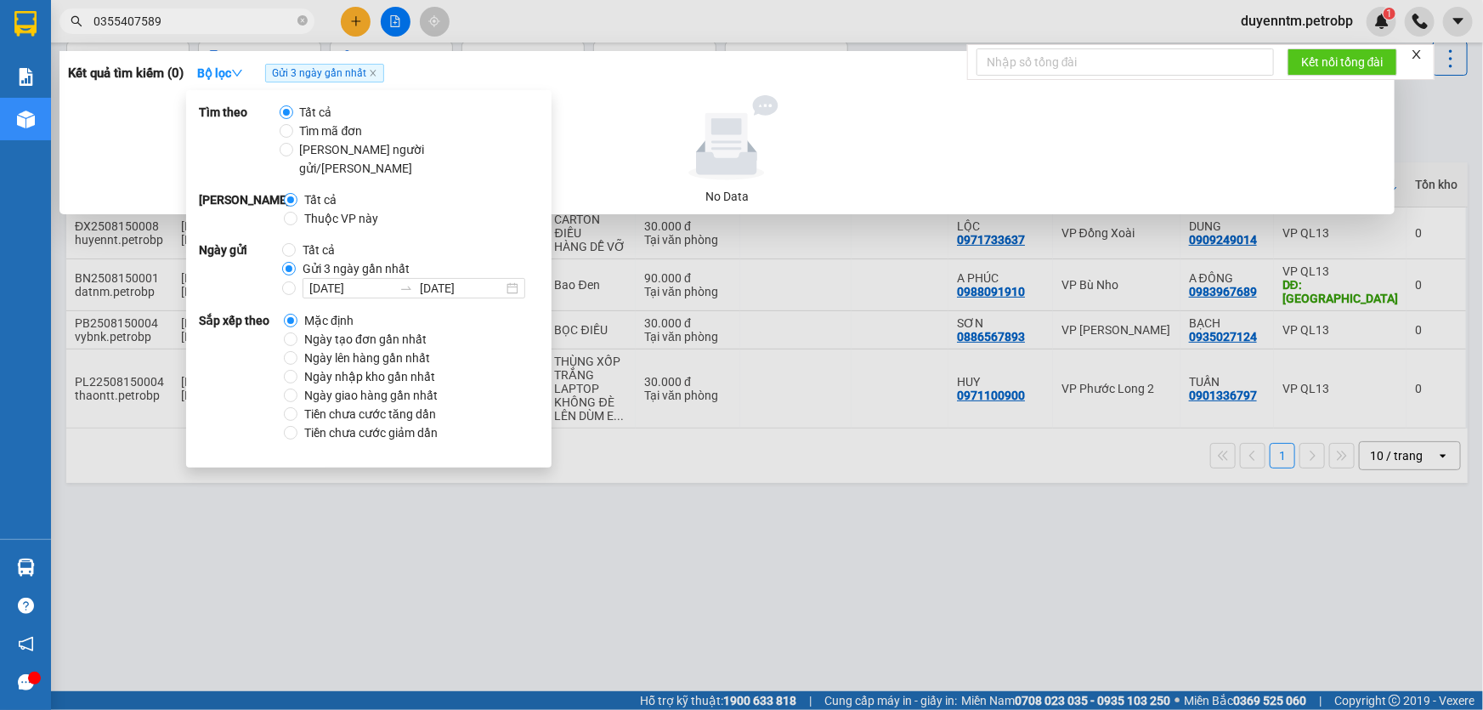
click at [194, 14] on input "0355407589" at bounding box center [193, 21] width 201 height 19
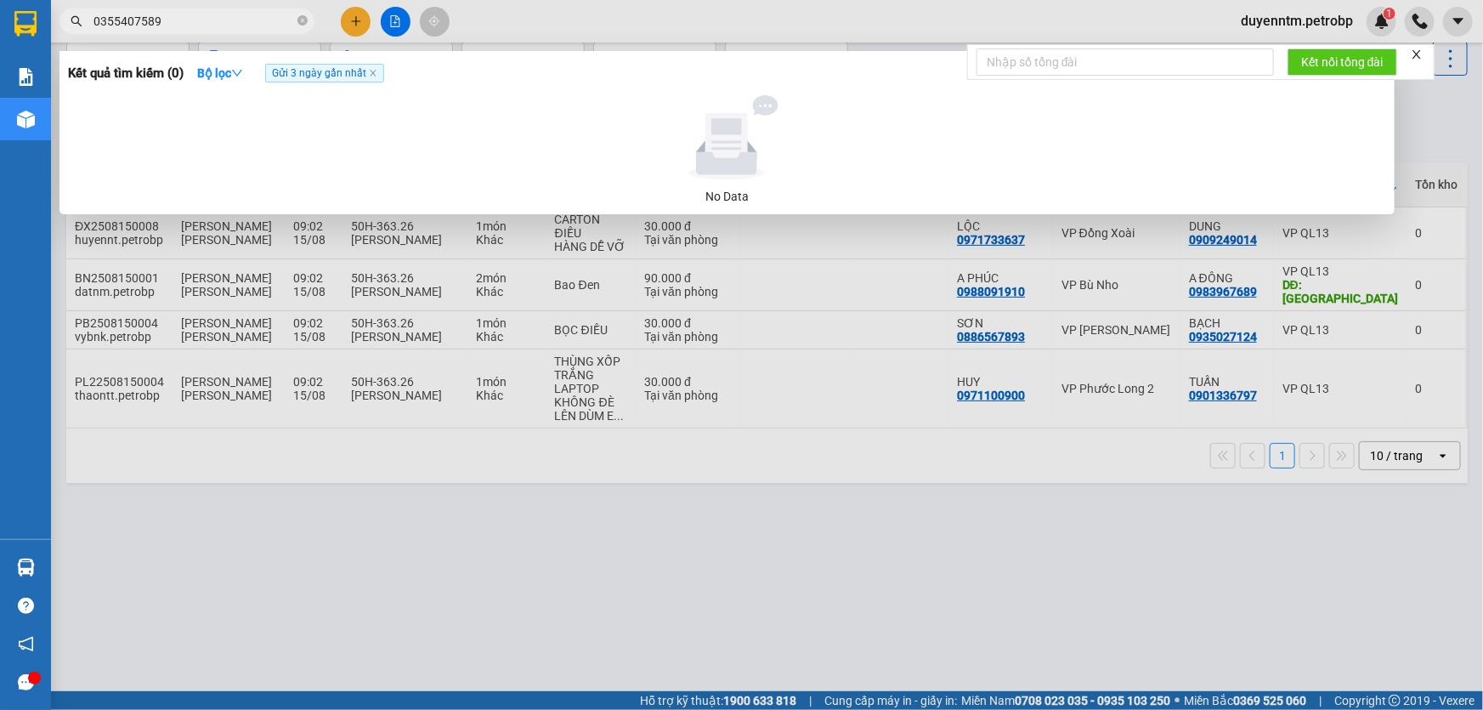
click at [194, 14] on input "0355407589" at bounding box center [193, 21] width 201 height 19
click at [305, 18] on icon "close-circle" at bounding box center [302, 20] width 10 height 10
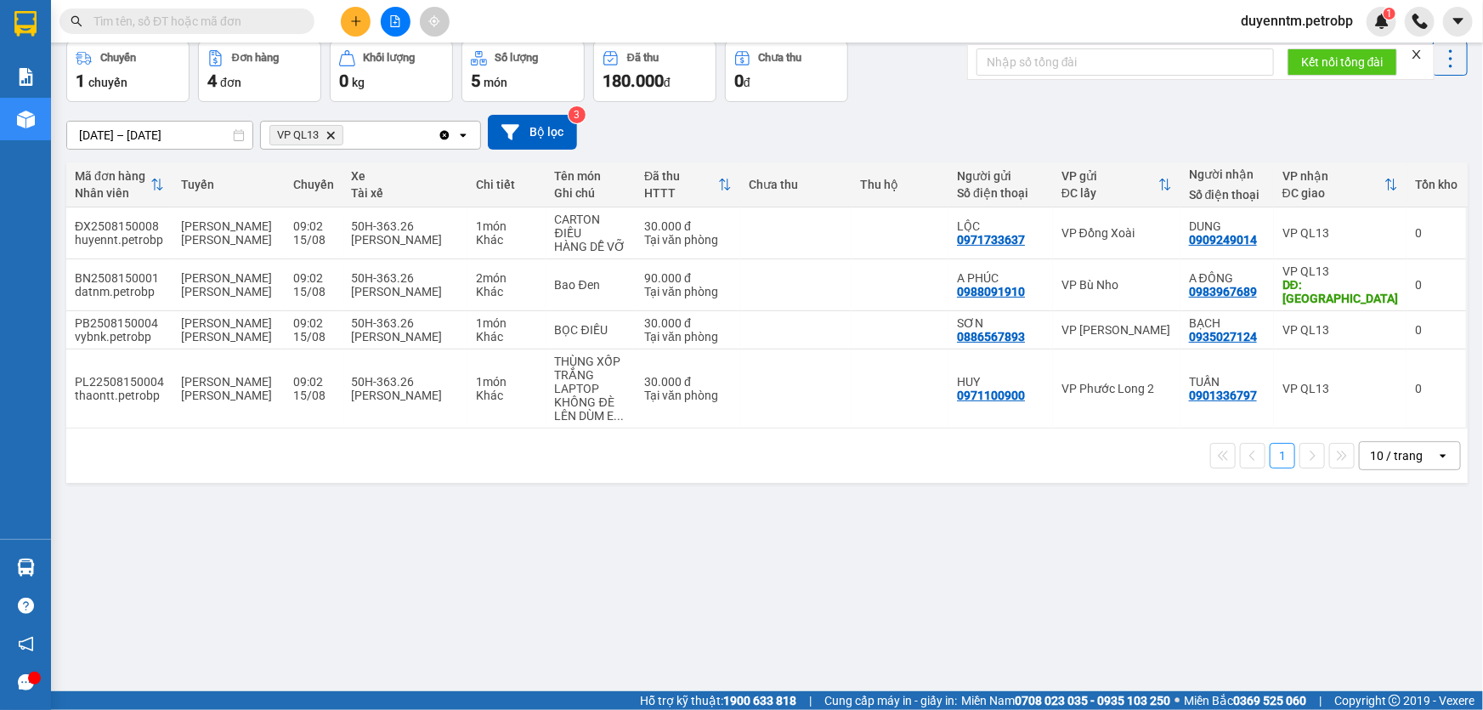
click at [172, 23] on input "text" at bounding box center [193, 21] width 201 height 19
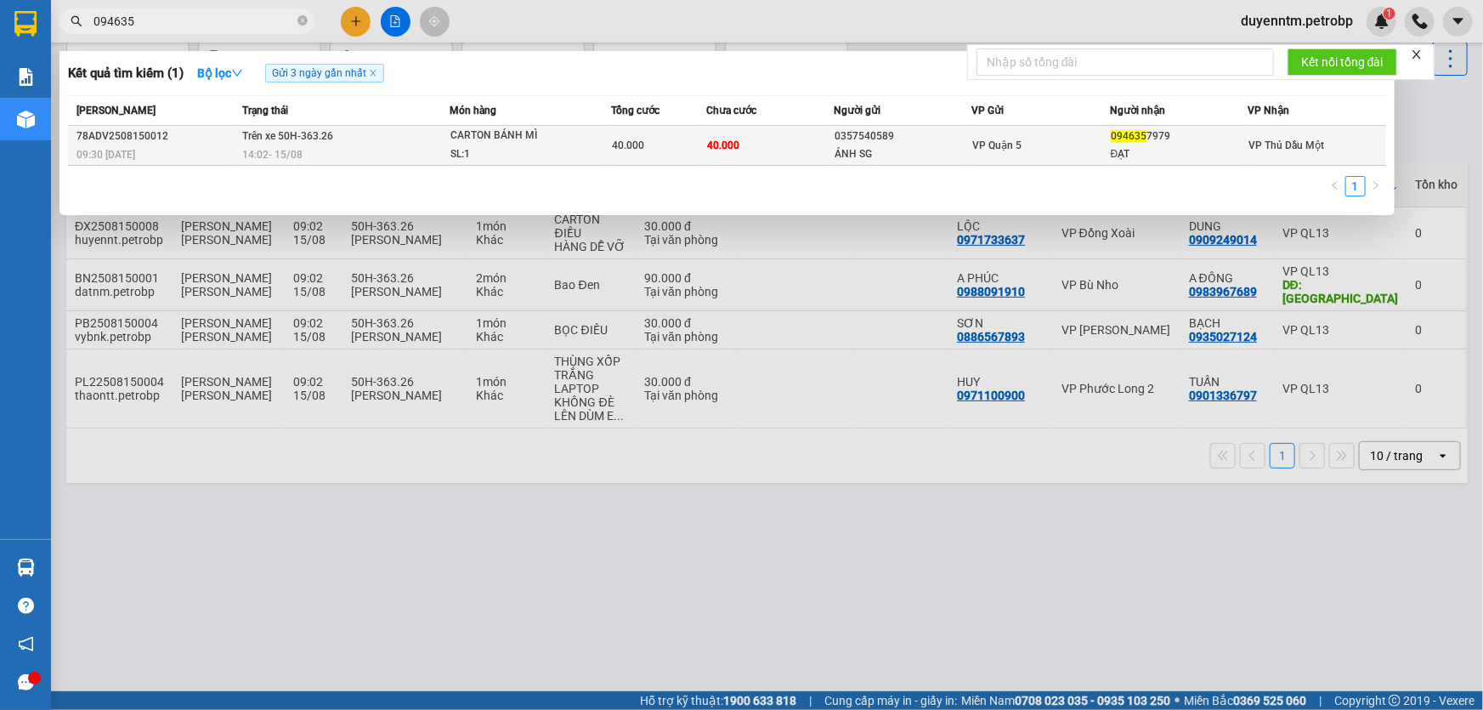
type input "094635"
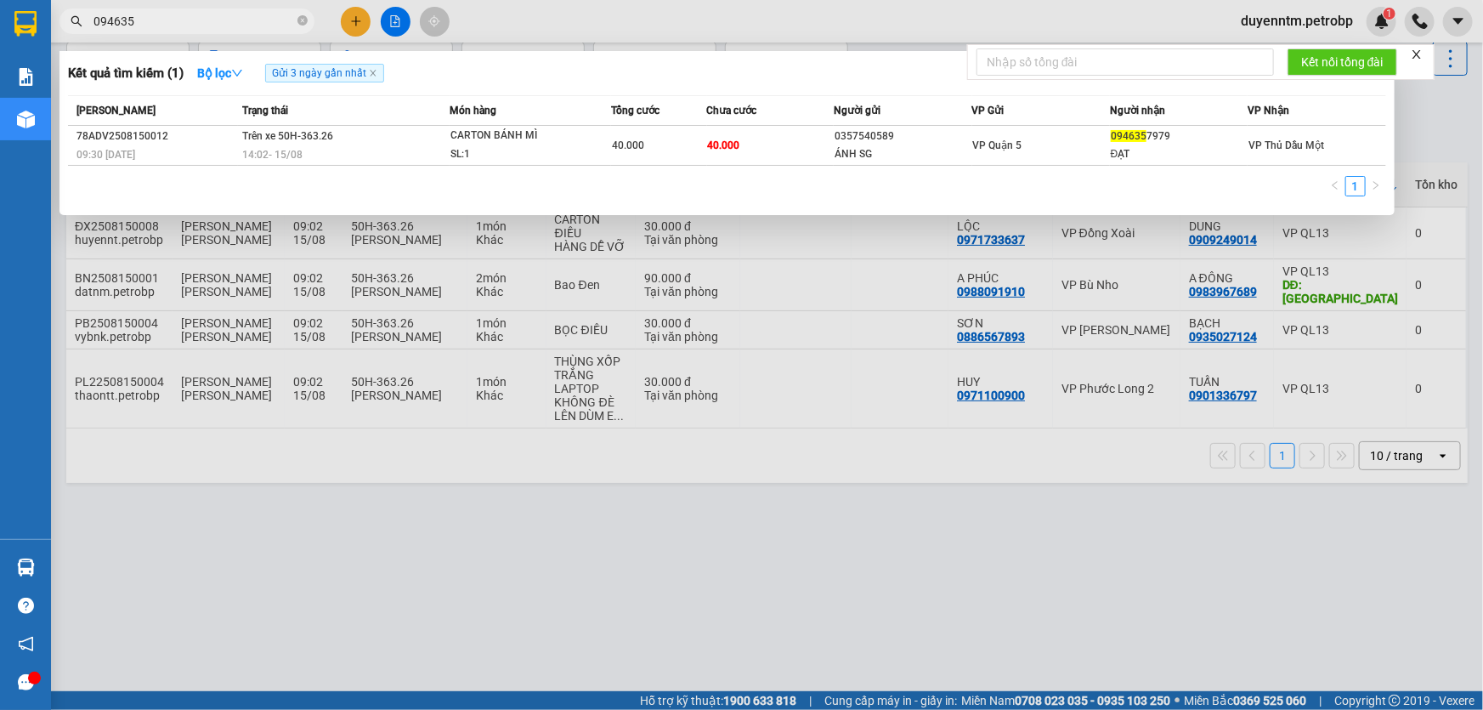
click at [517, 150] on div "SL: 1" at bounding box center [513, 154] width 127 height 19
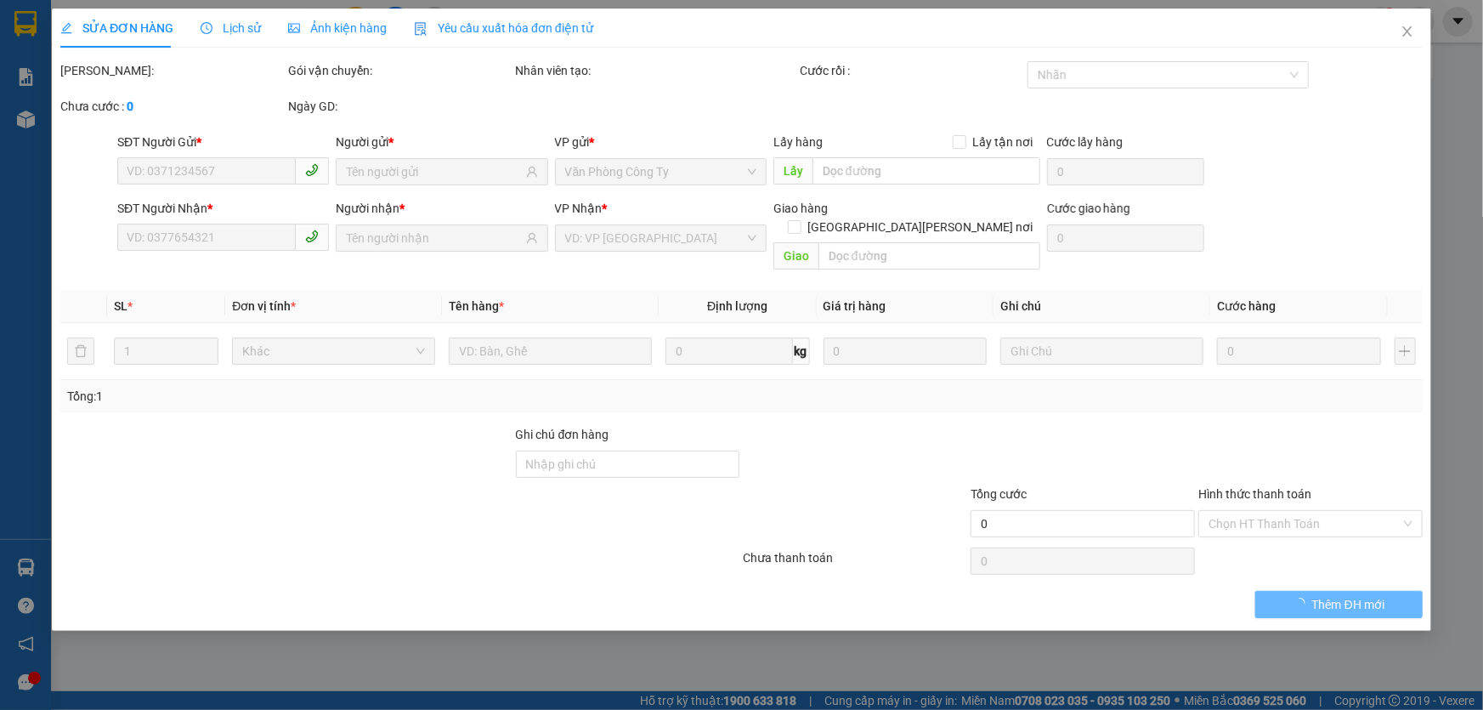
type input "0357540589"
type input "ÁNH SG"
type input "0946357979"
type input "ĐẠT"
type input "40.000"
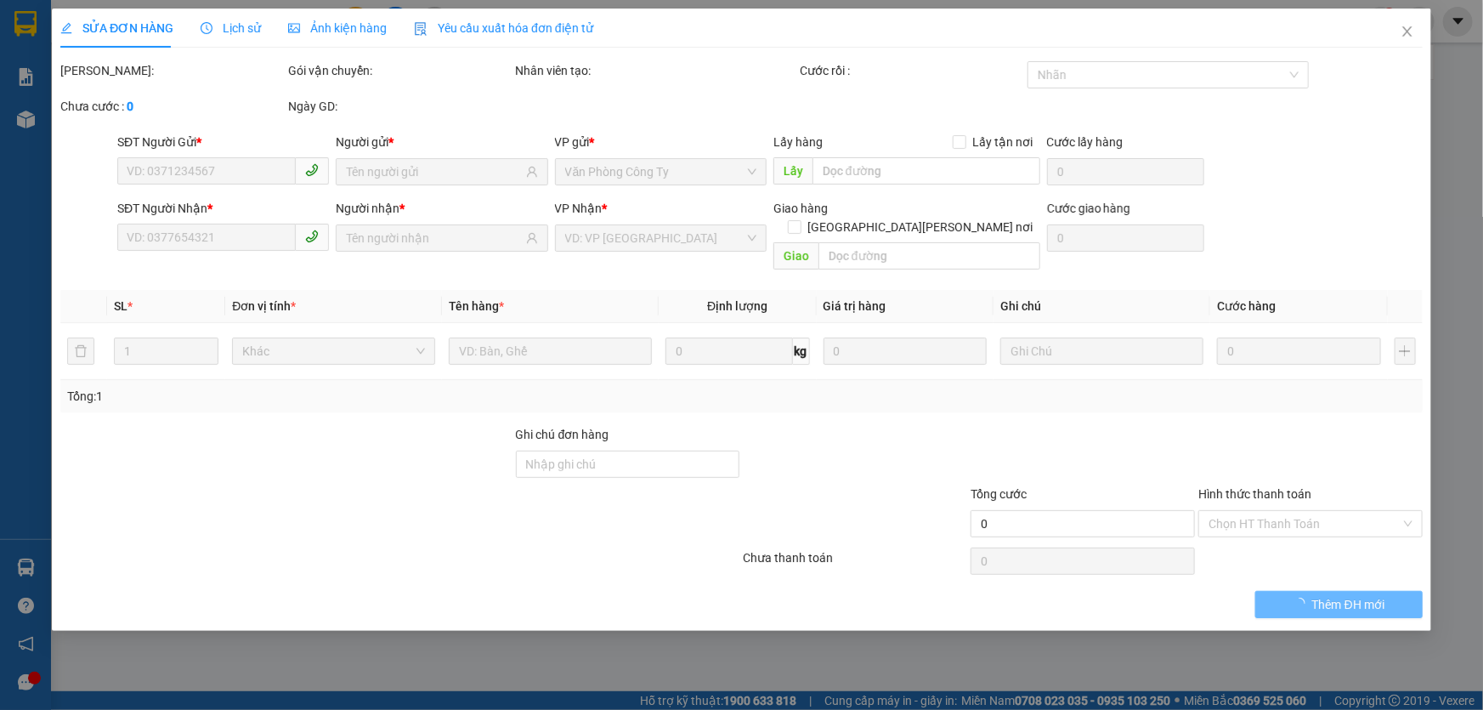
type input "40.000"
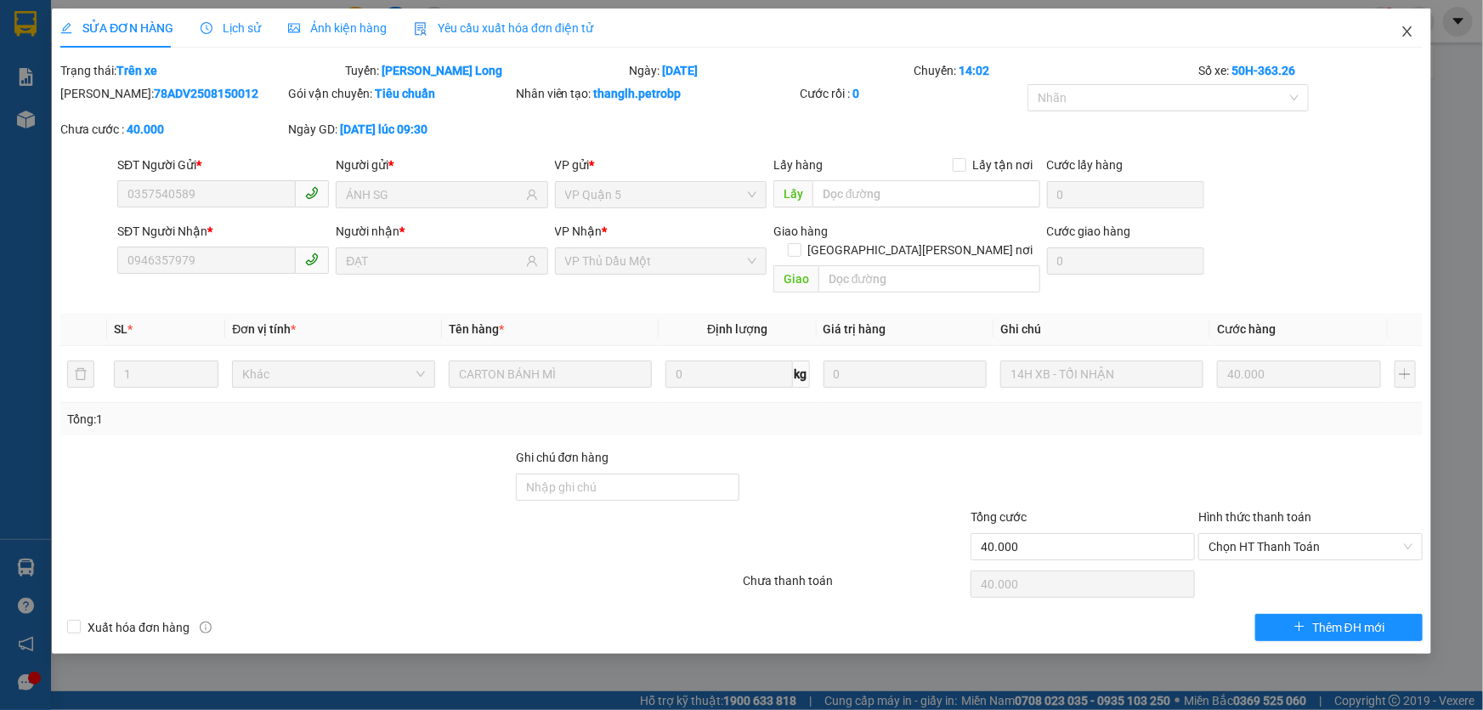
click at [1403, 27] on icon "close" at bounding box center [1406, 31] width 9 height 10
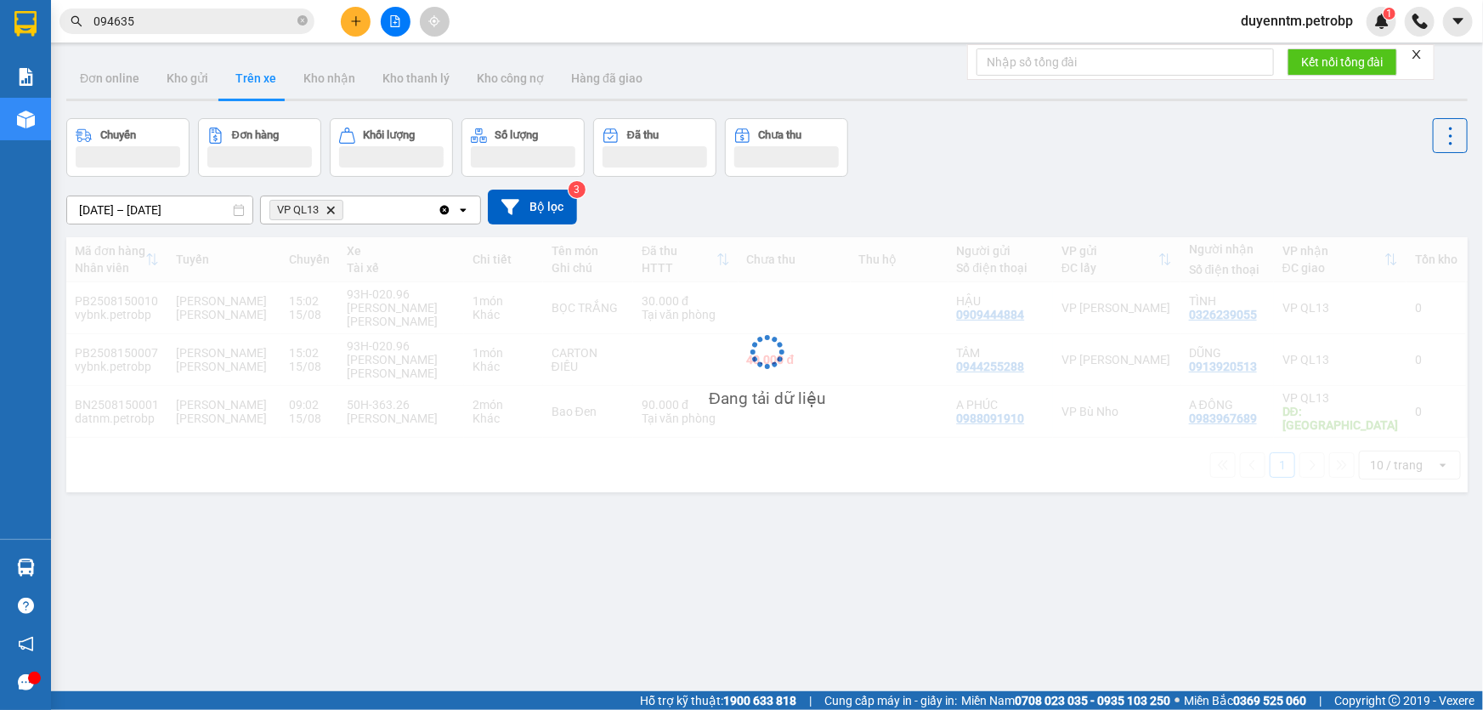
click at [170, 25] on input "094635" at bounding box center [193, 21] width 201 height 19
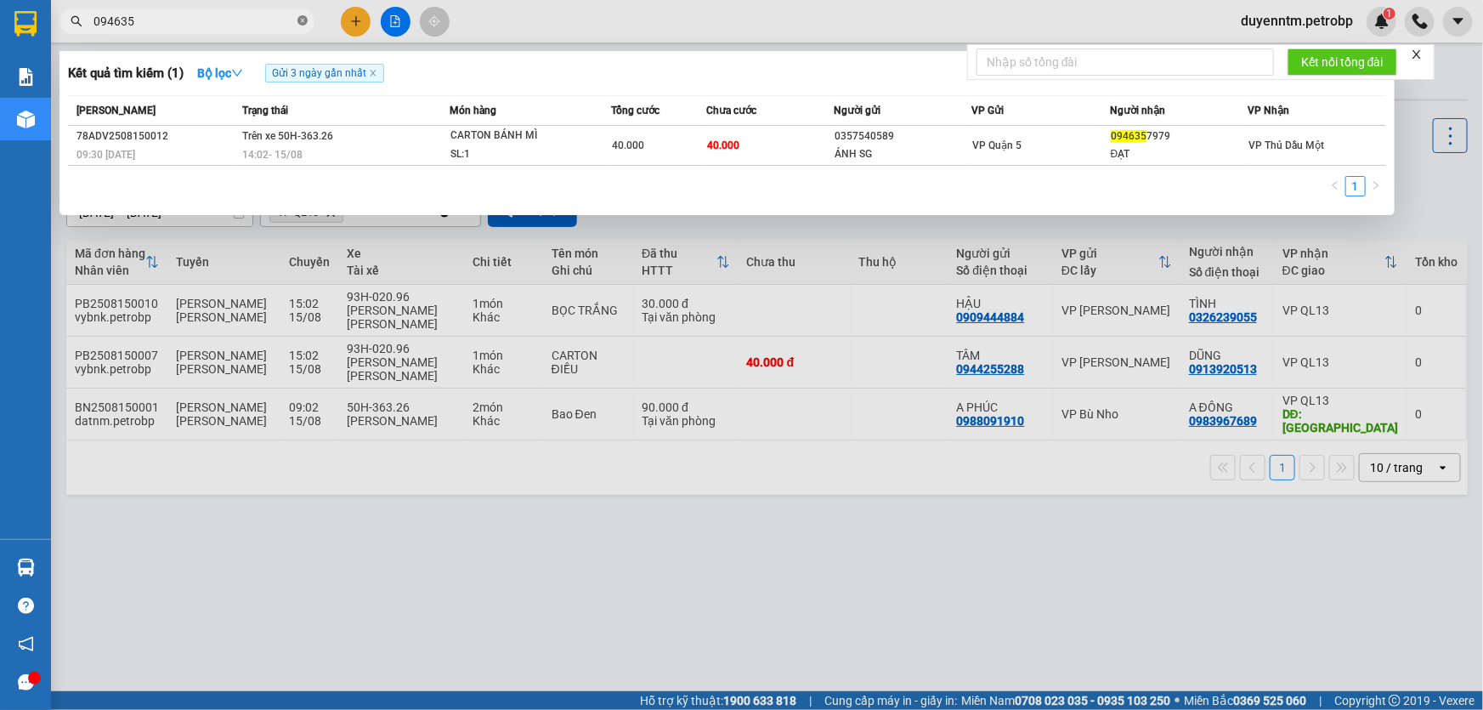
click at [305, 25] on icon "close-circle" at bounding box center [302, 20] width 10 height 10
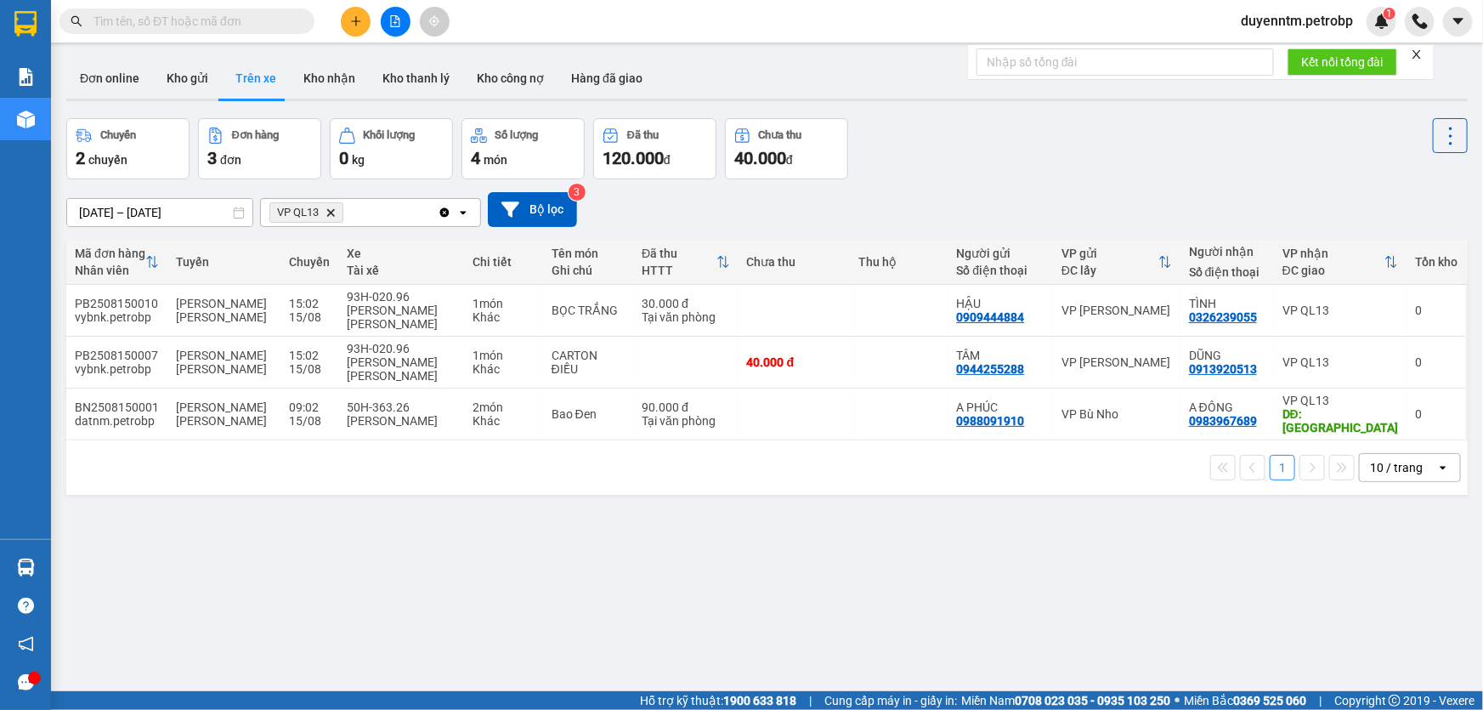
click at [265, 18] on input "text" at bounding box center [193, 21] width 201 height 19
click at [232, 25] on input "text" at bounding box center [193, 21] width 201 height 19
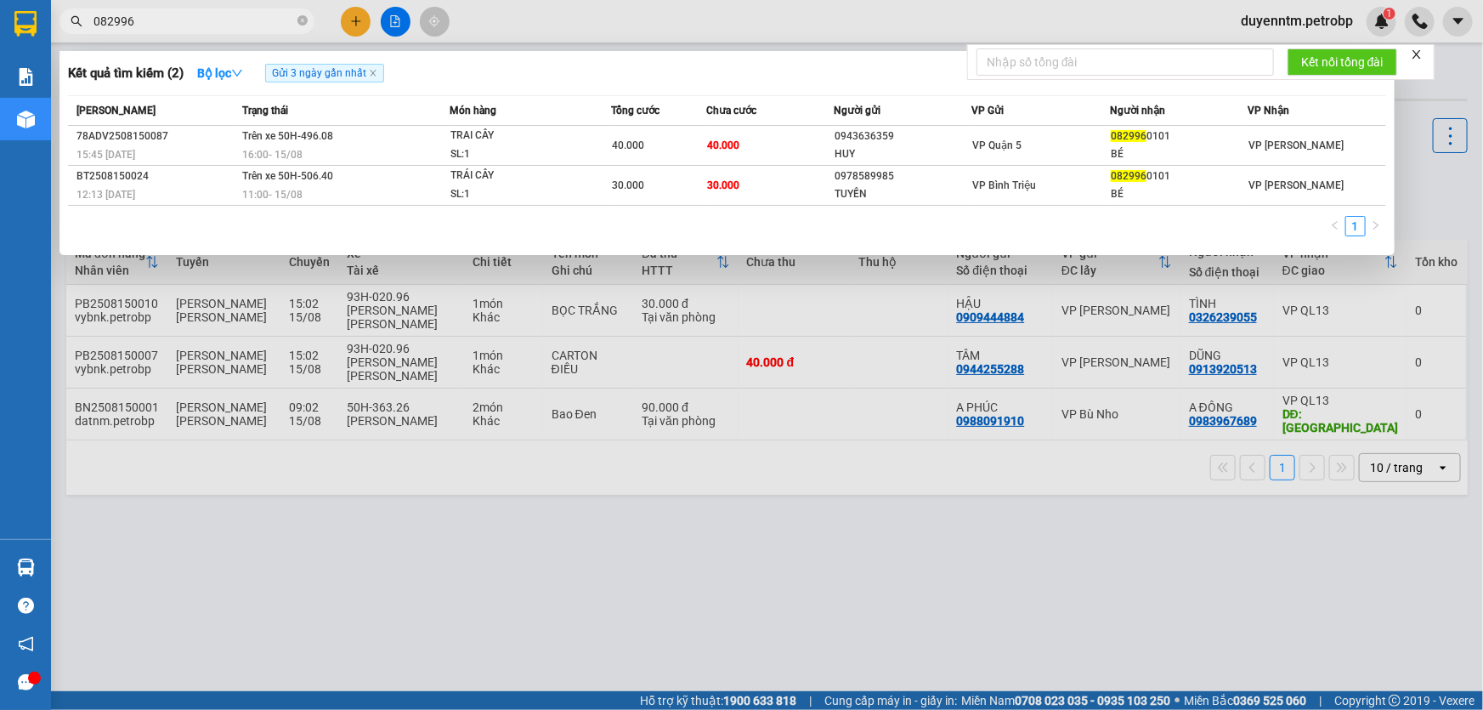
type input "082996"
